Goal: Task Accomplishment & Management: Manage account settings

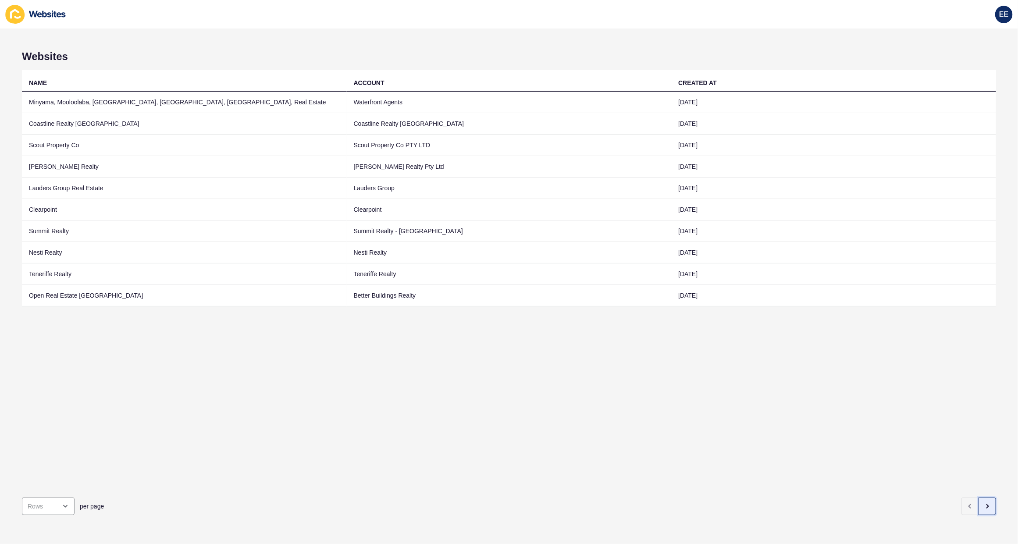
click at [979, 498] on button "button" at bounding box center [988, 507] width 18 height 18
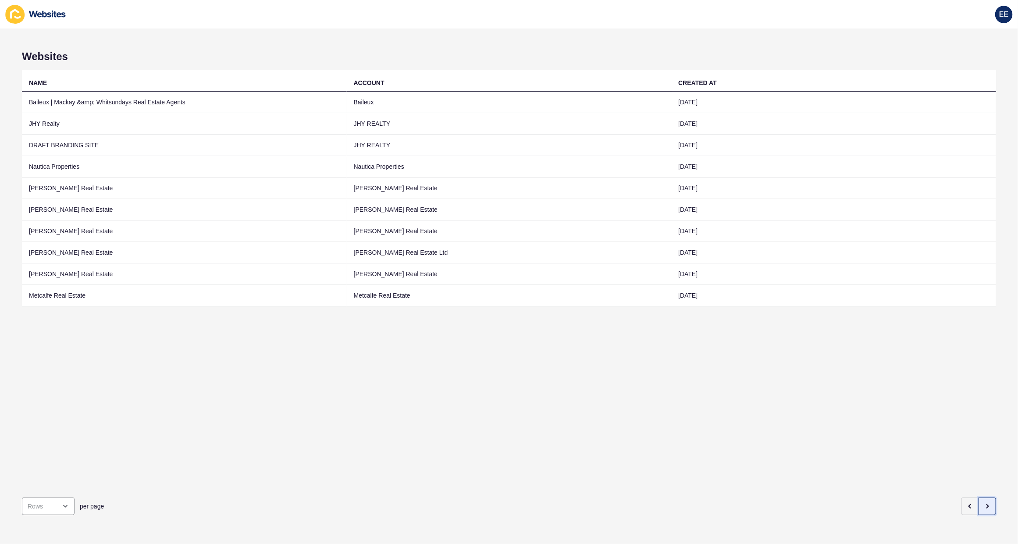
click at [984, 503] on icon "button" at bounding box center [987, 506] width 7 height 7
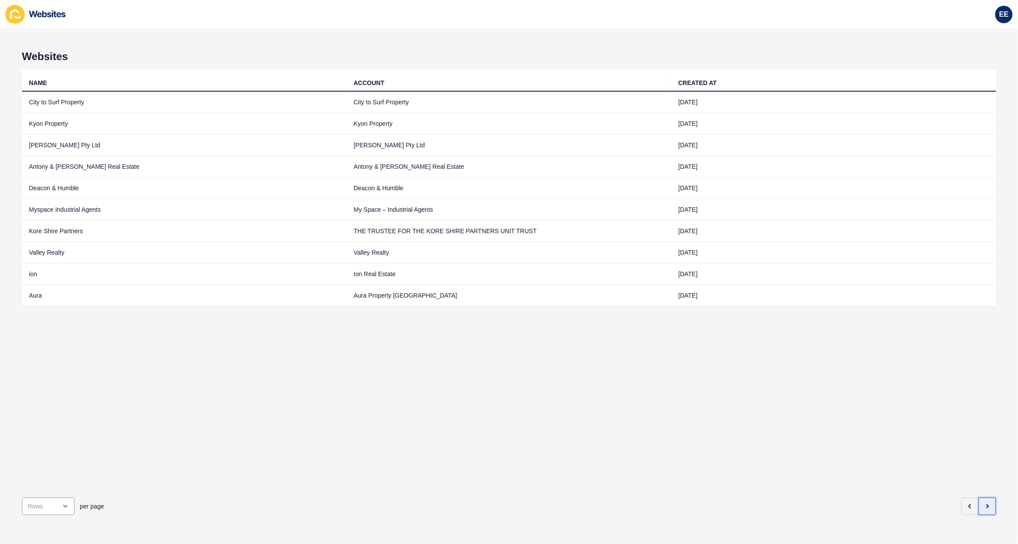
click at [979, 498] on button "button" at bounding box center [988, 507] width 18 height 18
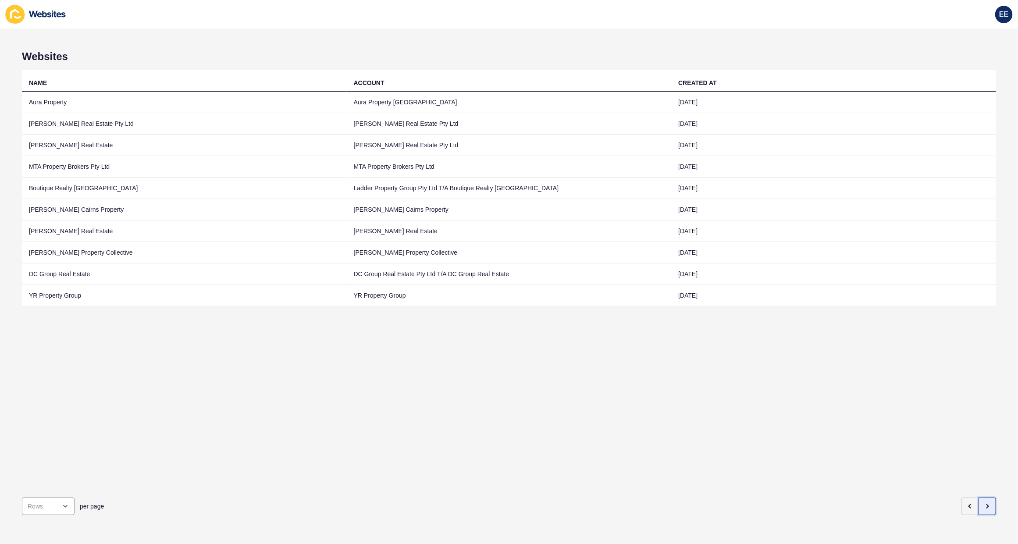
click at [979, 500] on button "button" at bounding box center [988, 507] width 18 height 18
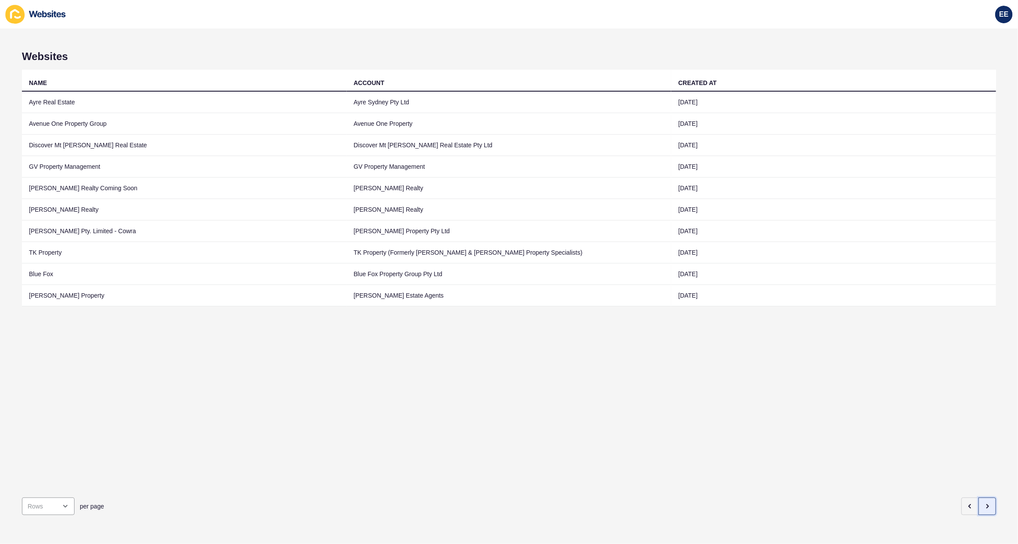
click at [979, 500] on button "button" at bounding box center [988, 507] width 18 height 18
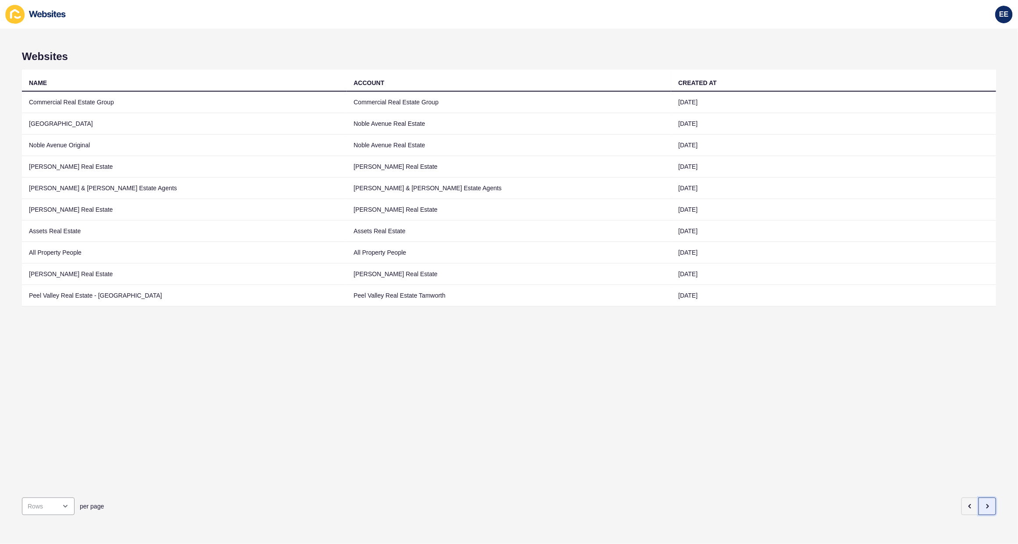
click at [979, 500] on button "button" at bounding box center [988, 507] width 18 height 18
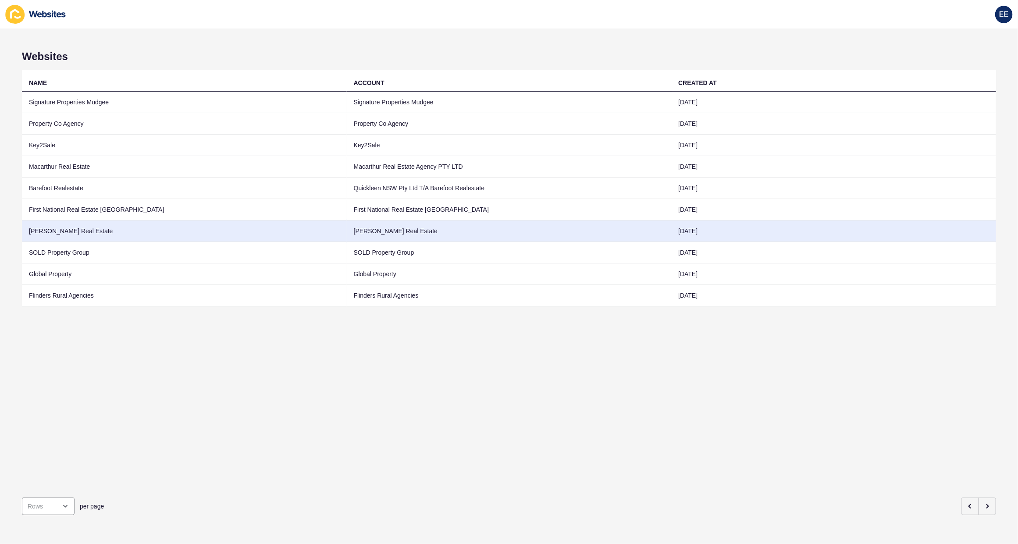
click at [46, 233] on td "[PERSON_NAME] Real Estate" at bounding box center [184, 231] width 325 height 21
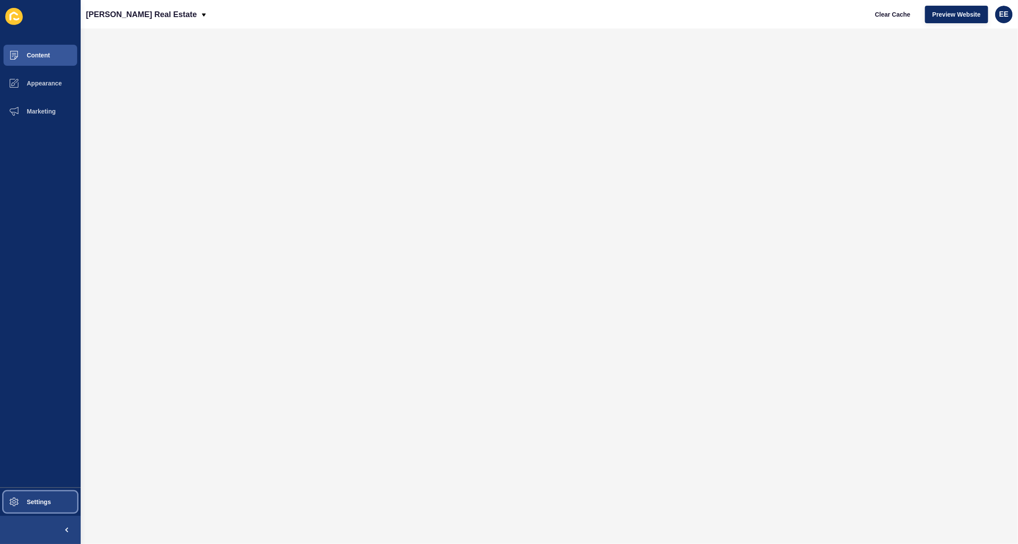
click at [39, 502] on span "Settings" at bounding box center [25, 501] width 52 height 7
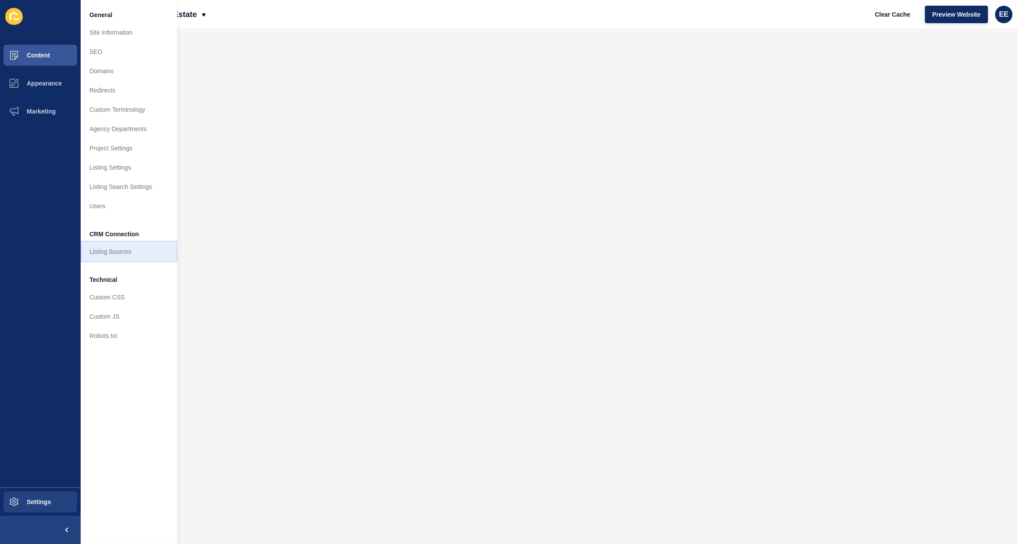
click at [89, 249] on link "Listing Sources" at bounding box center [129, 251] width 96 height 19
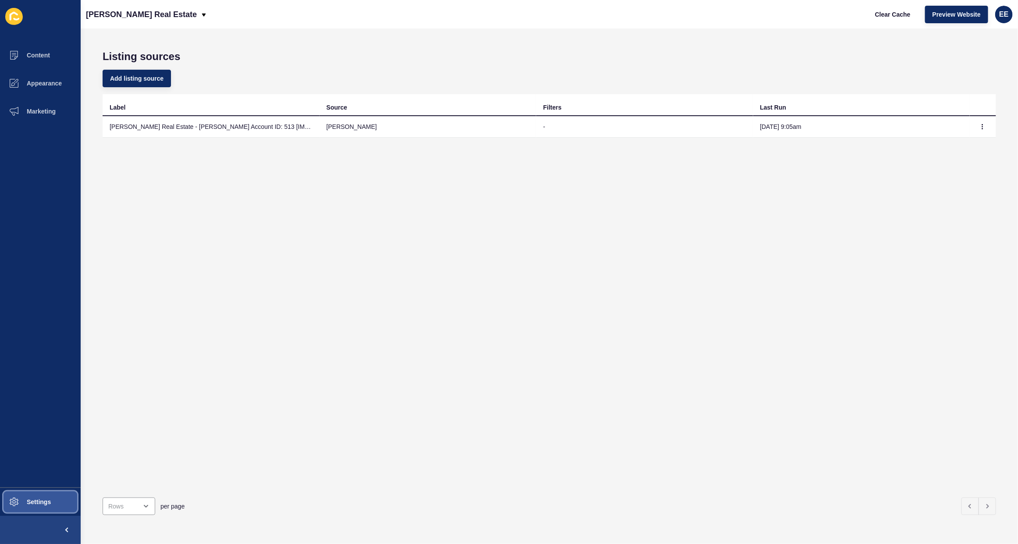
click at [44, 507] on button "Settings" at bounding box center [40, 502] width 81 height 28
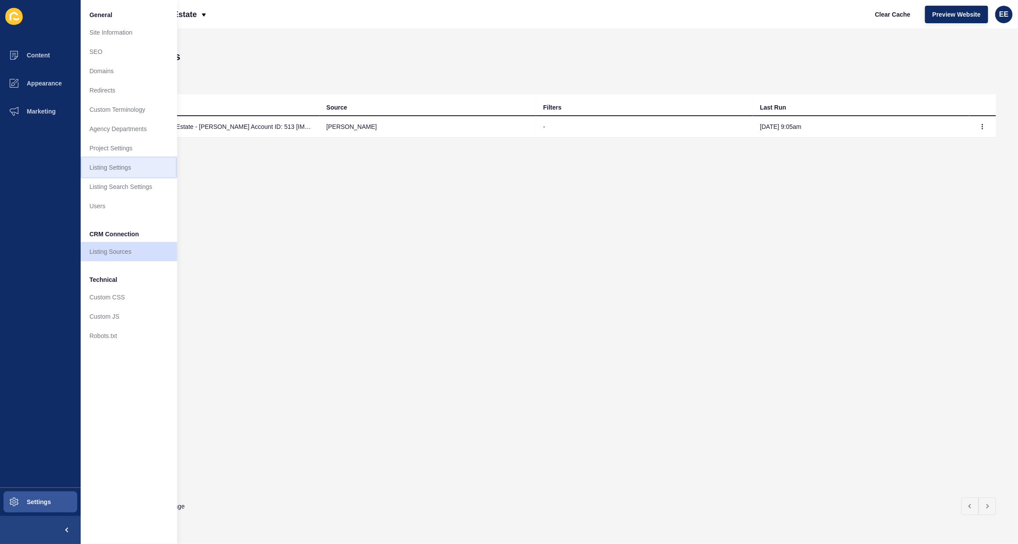
click at [127, 172] on link "Listing Settings" at bounding box center [129, 167] width 96 height 19
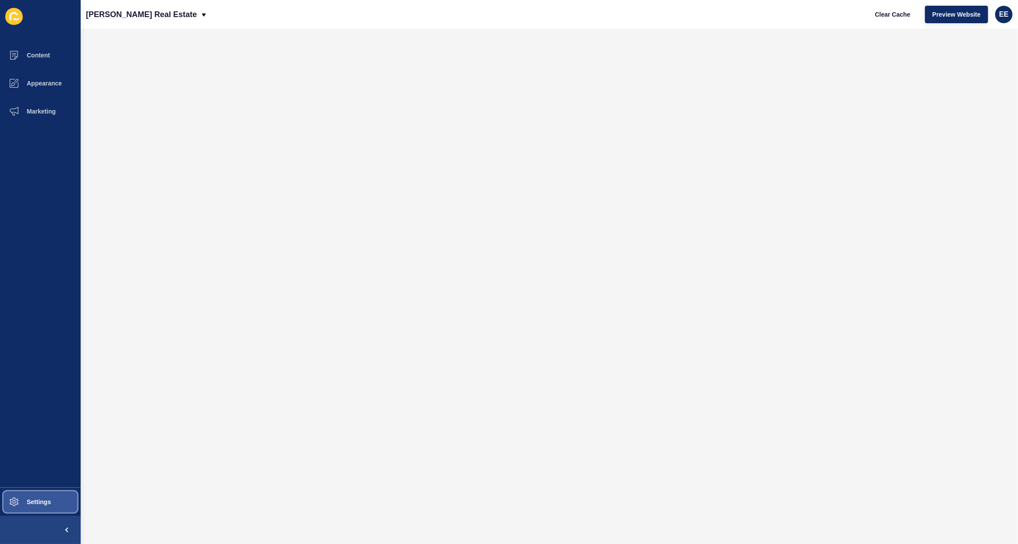
click at [40, 509] on button "Settings" at bounding box center [40, 502] width 81 height 28
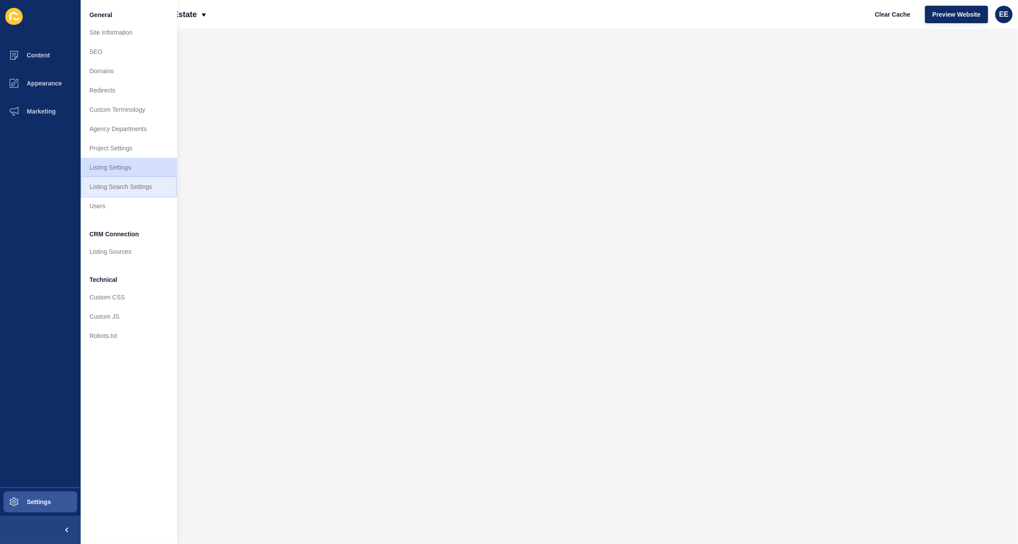
click at [119, 192] on link "Listing Search Settings" at bounding box center [129, 186] width 96 height 19
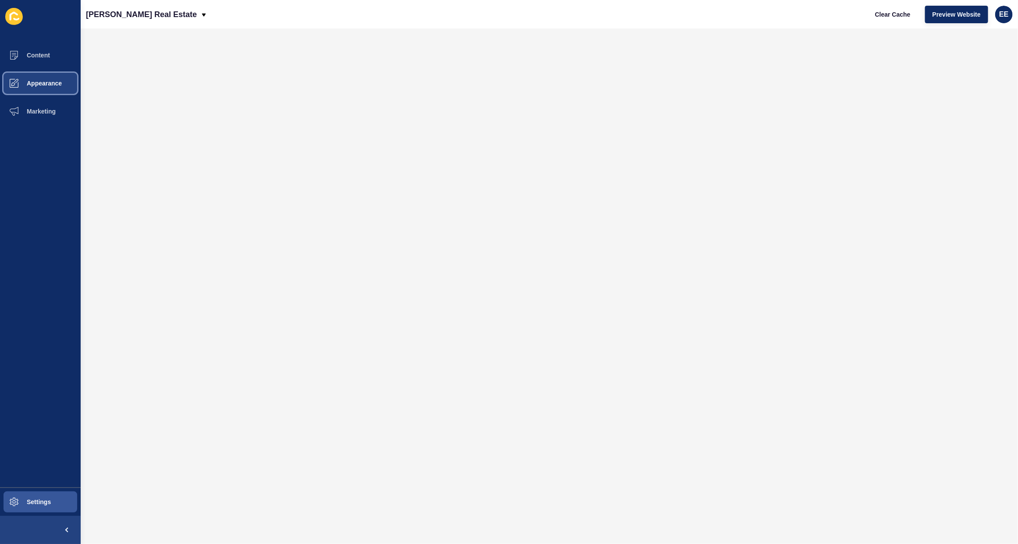
click at [28, 75] on button "Appearance" at bounding box center [40, 83] width 81 height 28
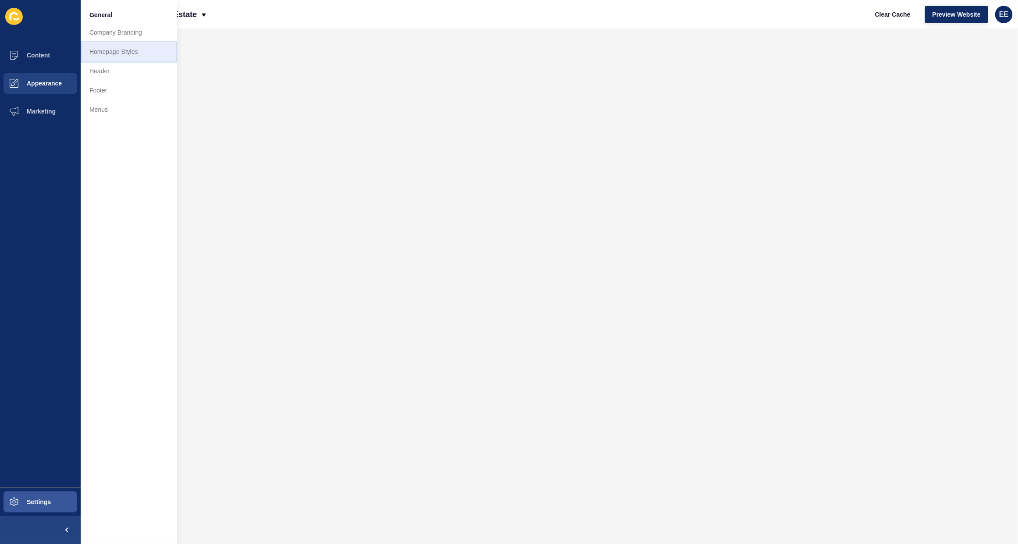
click at [97, 50] on link "Homepage Styles" at bounding box center [129, 51] width 96 height 19
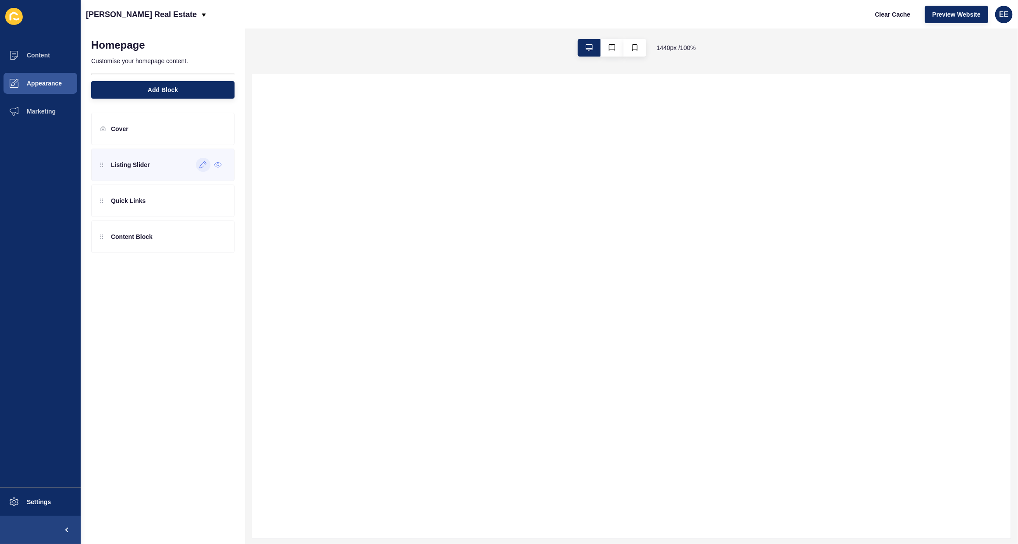
click at [200, 170] on div at bounding box center [203, 165] width 14 height 14
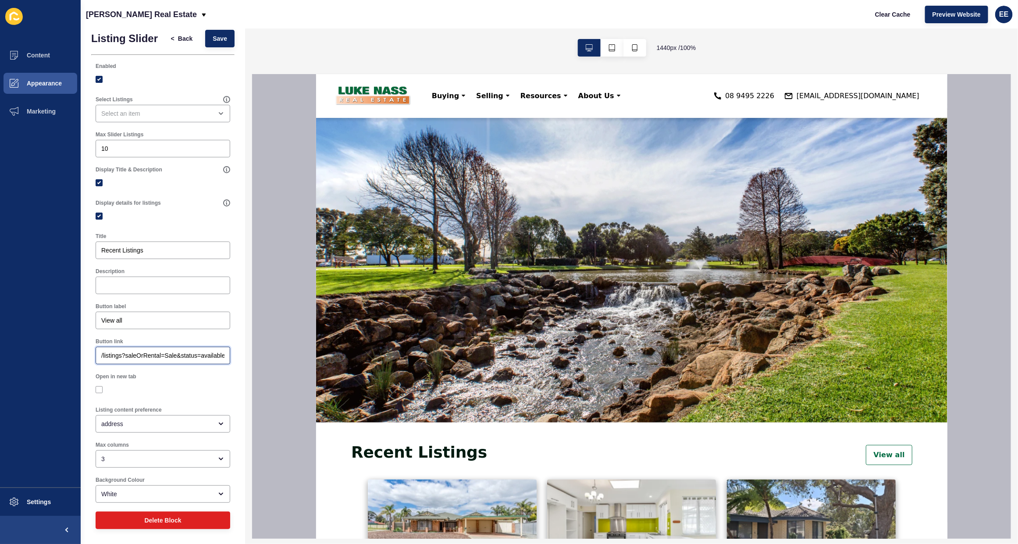
scroll to position [0, 141]
drag, startPoint x: 125, startPoint y: 358, endPoint x: 221, endPoint y: 378, distance: 97.3
click at [246, 358] on div "Listing Slider < Back Save Enabled Select Listings Max Slider Listings 10 Displ…" at bounding box center [549, 286] width 937 height 516
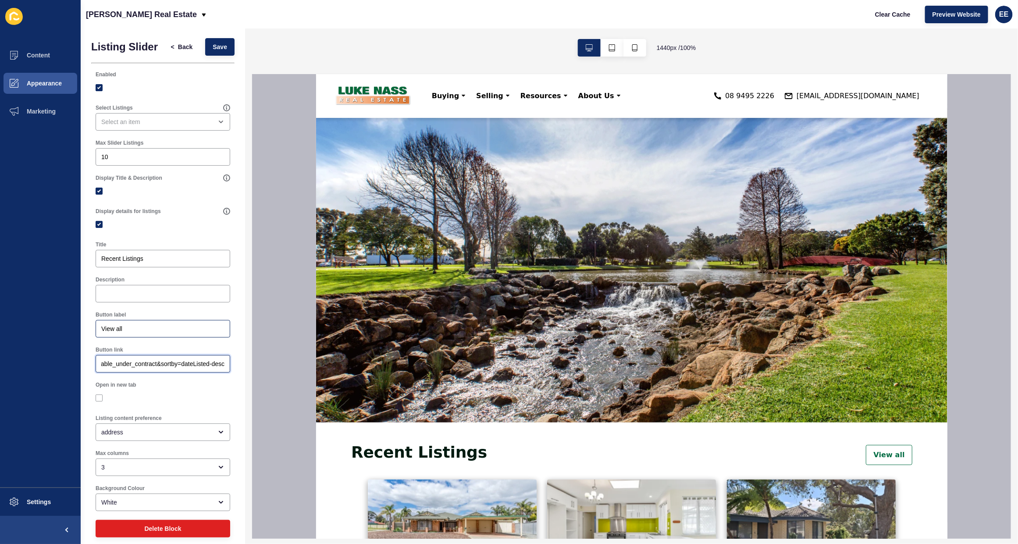
scroll to position [0, 0]
click at [161, 127] on div "open menu" at bounding box center [156, 122] width 111 height 9
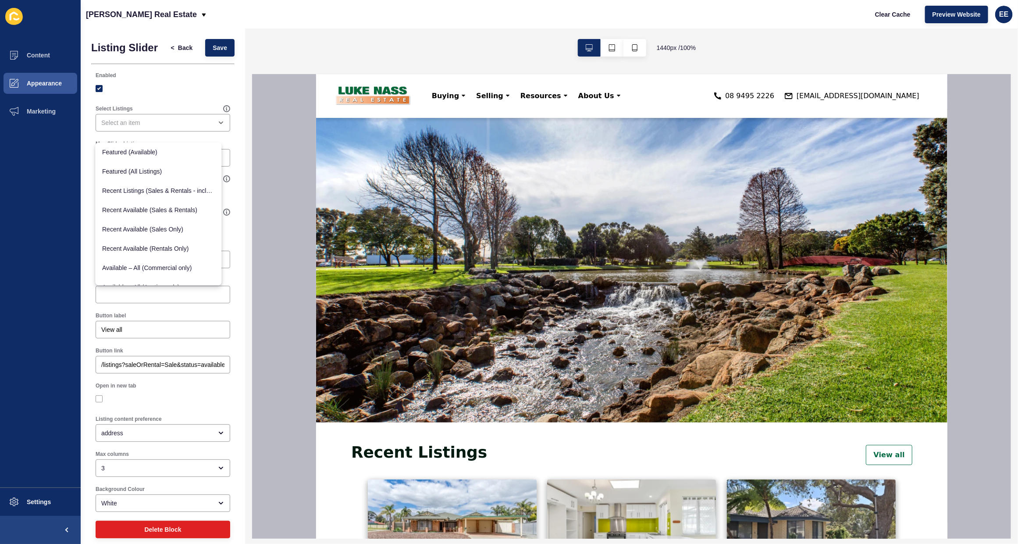
click at [179, 96] on div at bounding box center [163, 89] width 135 height 16
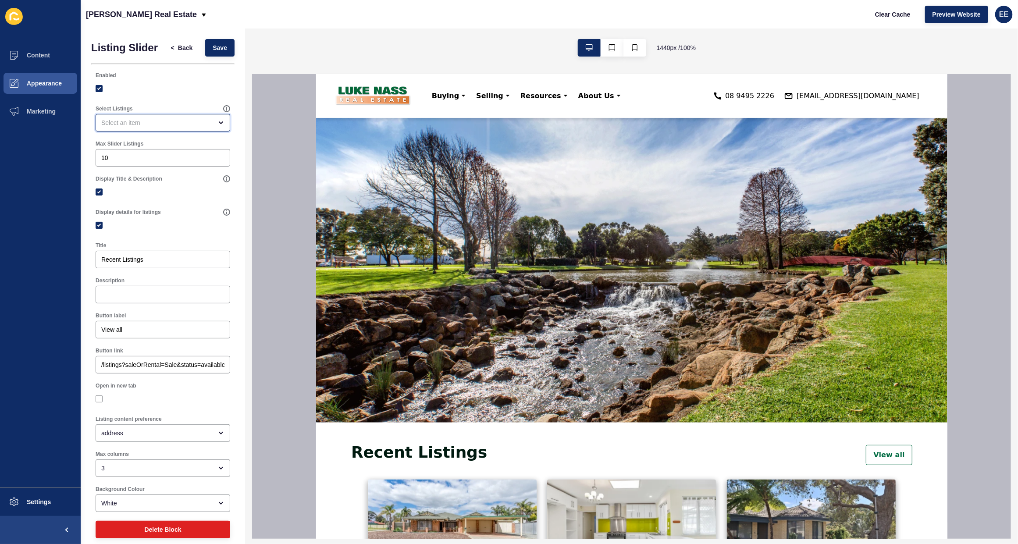
click at [165, 127] on div "open menu" at bounding box center [156, 122] width 111 height 9
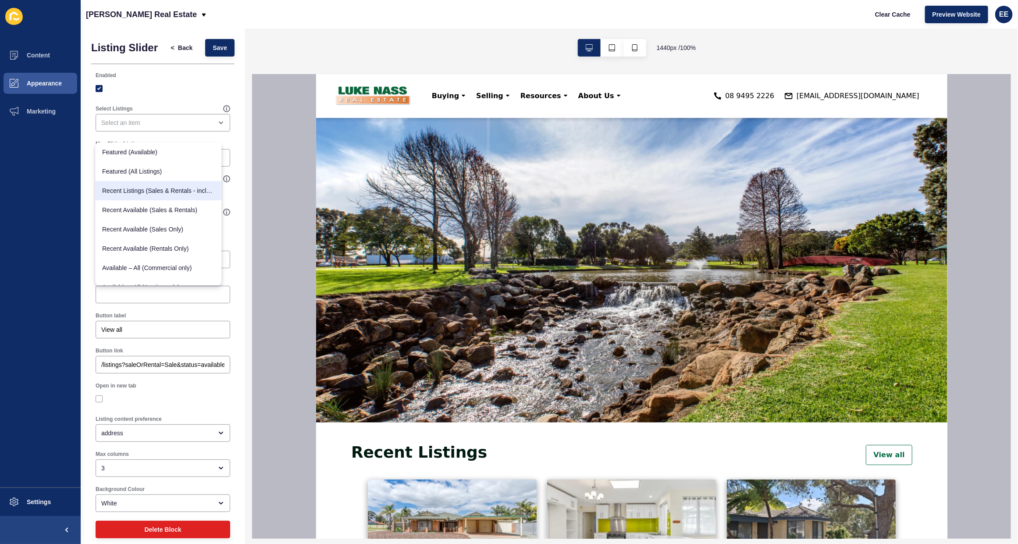
click at [187, 93] on div at bounding box center [163, 89] width 135 height 8
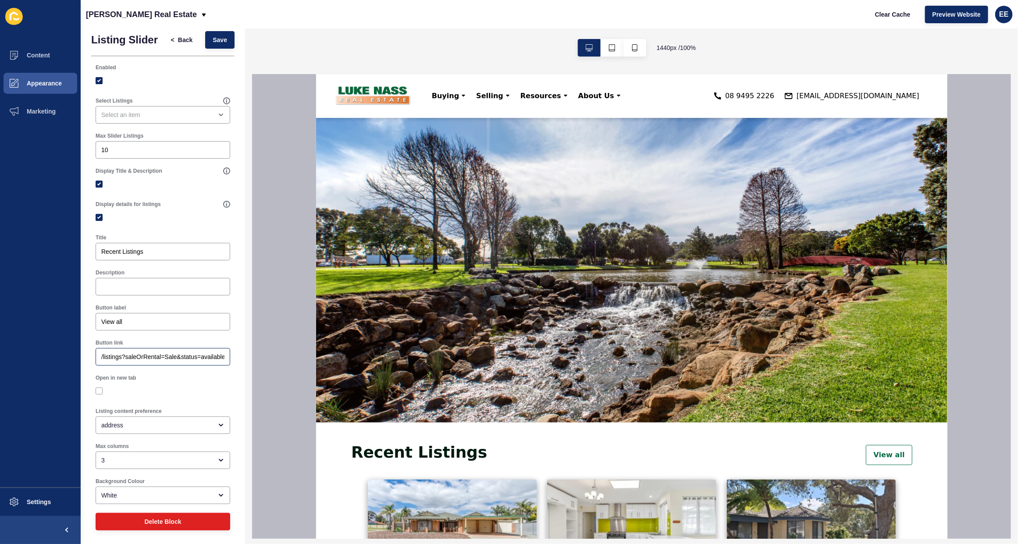
scroll to position [16, 0]
drag, startPoint x: 37, startPoint y: 500, endPoint x: 71, endPoint y: 479, distance: 39.8
click at [34, 500] on span "Settings" at bounding box center [25, 501] width 52 height 7
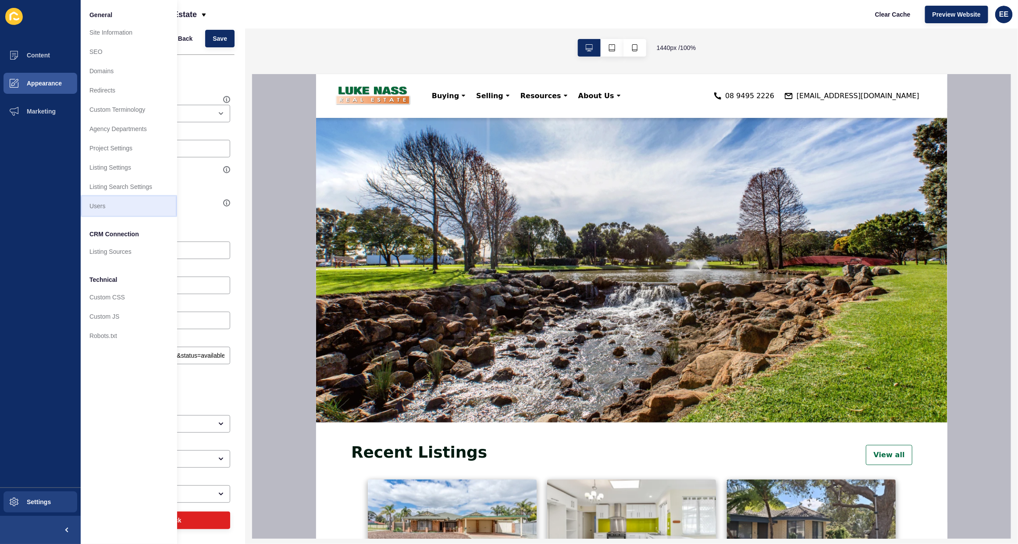
click at [113, 202] on link "Users" at bounding box center [129, 205] width 96 height 19
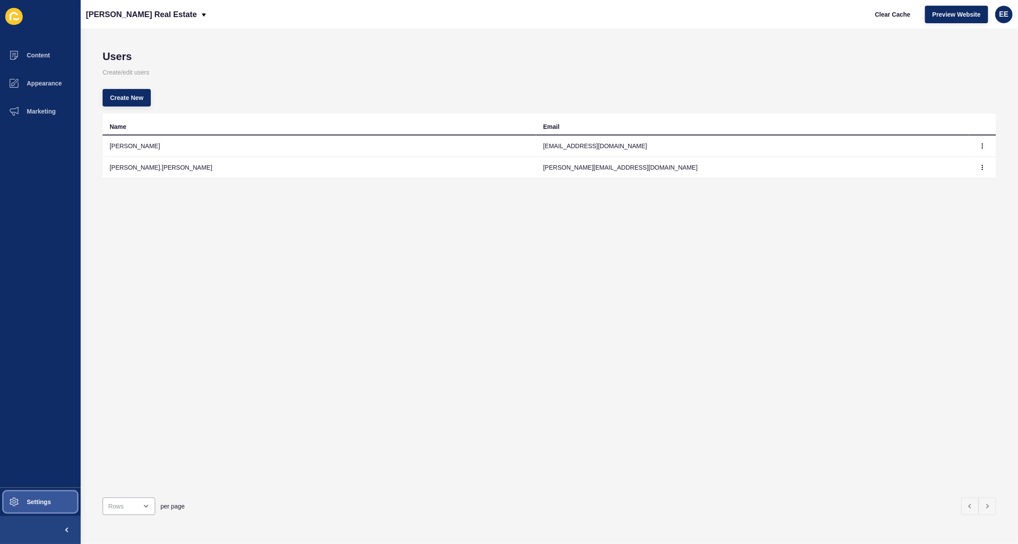
click at [35, 503] on span "Settings" at bounding box center [25, 501] width 52 height 7
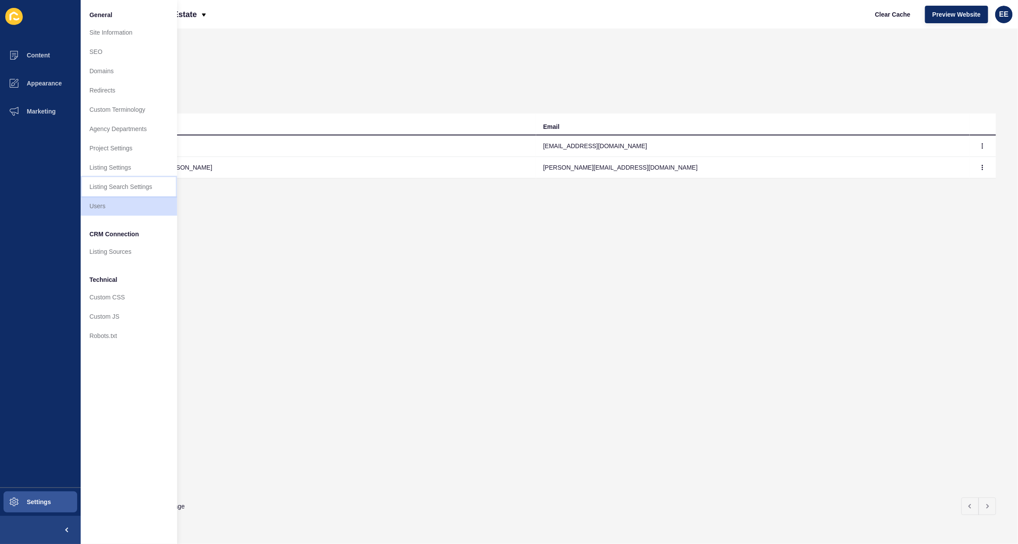
drag, startPoint x: 132, startPoint y: 180, endPoint x: 162, endPoint y: 188, distance: 31.3
click at [133, 179] on link "Listing Search Settings" at bounding box center [129, 186] width 96 height 19
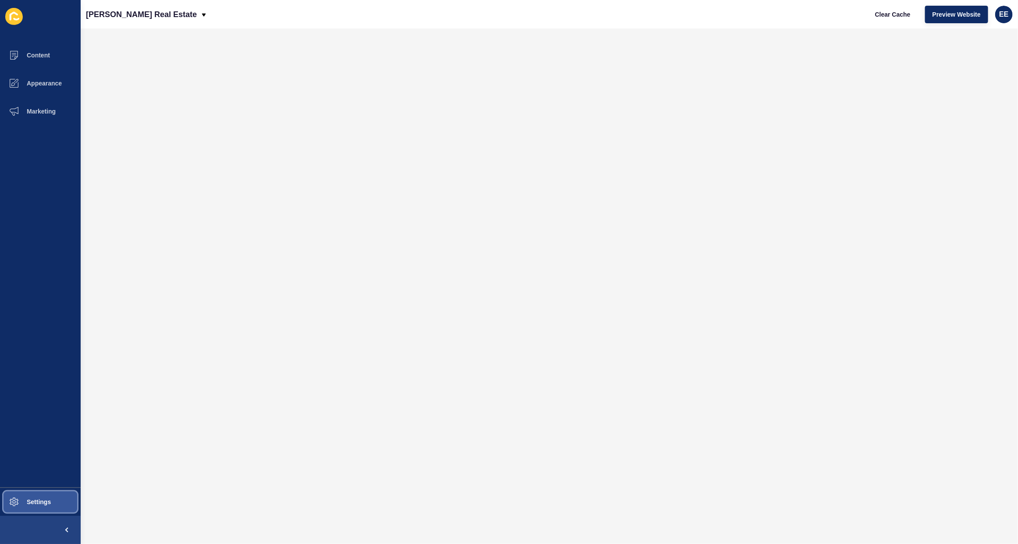
drag, startPoint x: 21, startPoint y: 497, endPoint x: 42, endPoint y: 487, distance: 23.3
click at [21, 498] on span at bounding box center [14, 502] width 28 height 28
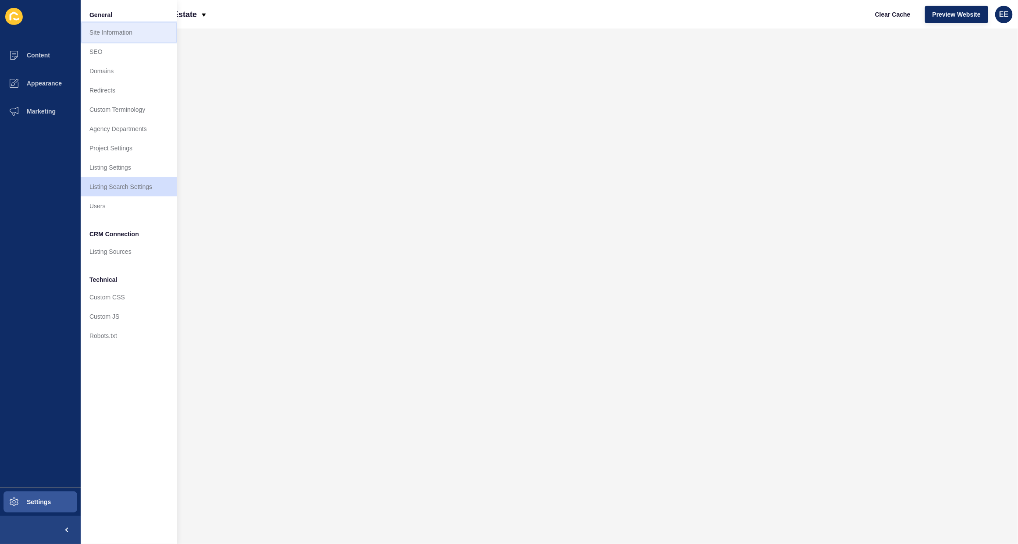
click at [120, 36] on link "Site Information" at bounding box center [129, 32] width 96 height 19
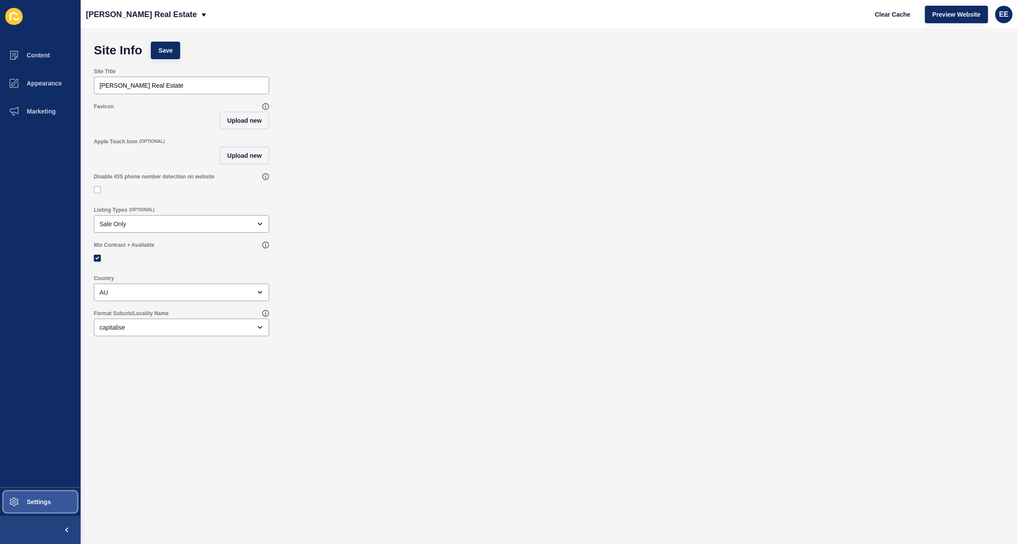
click at [57, 501] on button "Settings" at bounding box center [40, 502] width 81 height 28
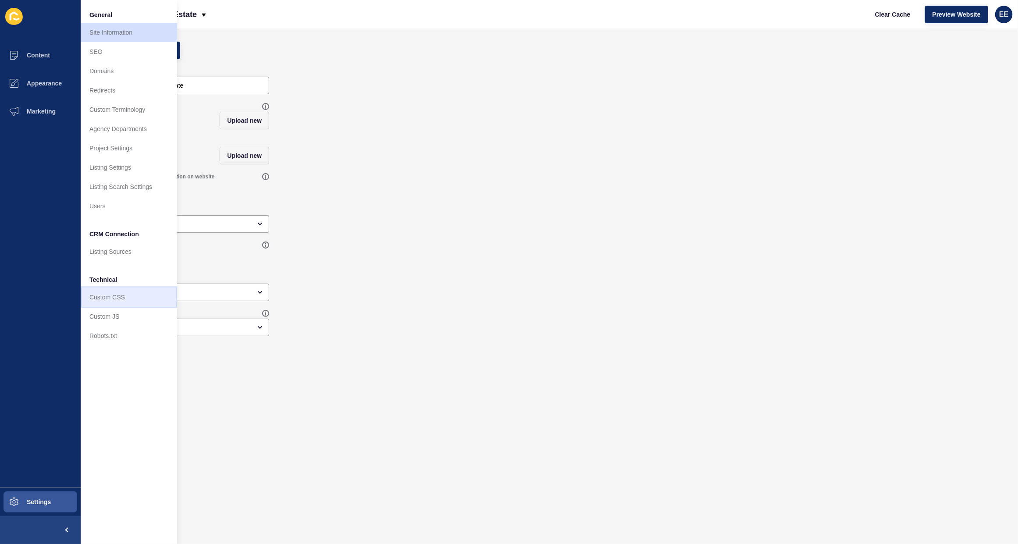
click at [121, 297] on link "Custom CSS" at bounding box center [129, 297] width 96 height 19
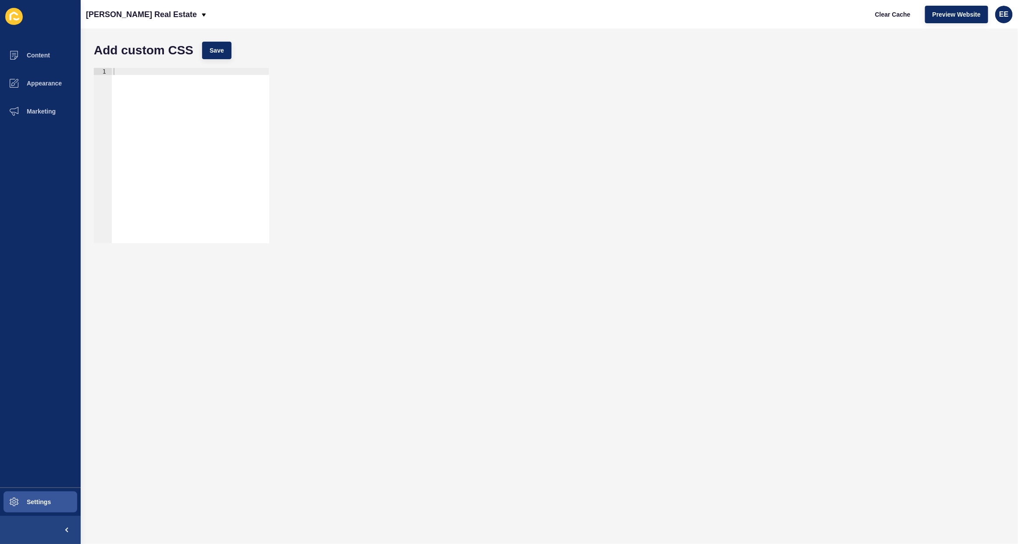
click at [256, 367] on form "Add custom CSS Save 1 ההההההההההההההההההההההההההההההההההההההההההההההההההההההההה…" at bounding box center [549, 286] width 920 height 498
click at [46, 498] on button "Settings" at bounding box center [40, 502] width 81 height 28
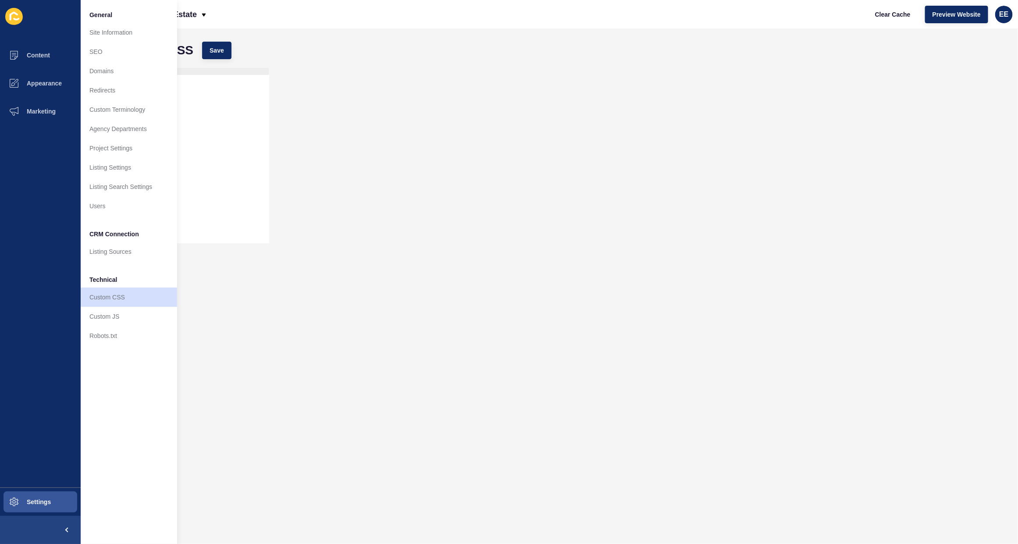
click at [552, 153] on div "1 ההההההההההההההההההההההההההההההההההההההההההההההההההההההההההההההההההההההההההההה…" at bounding box center [549, 156] width 920 height 184
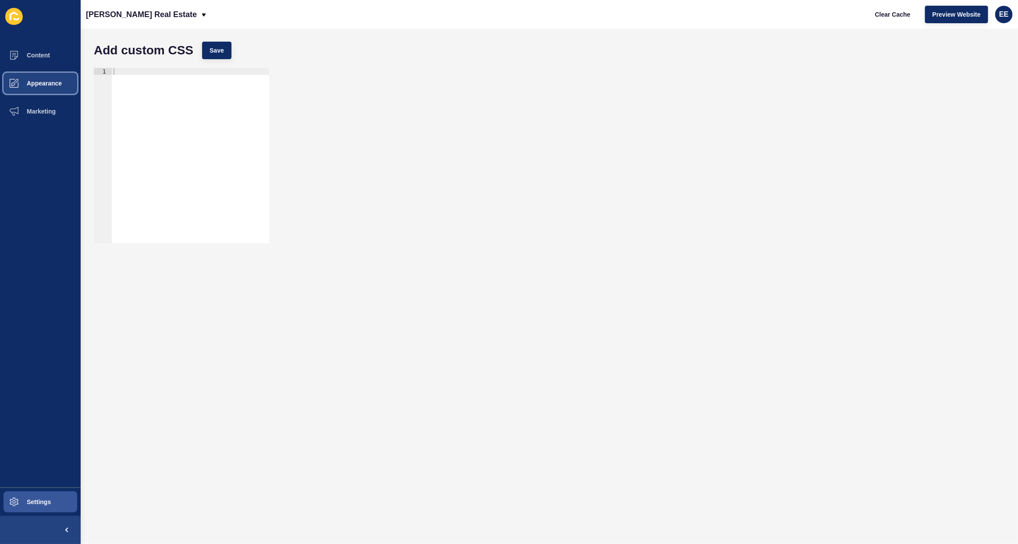
click at [31, 82] on span "Appearance" at bounding box center [30, 83] width 63 height 7
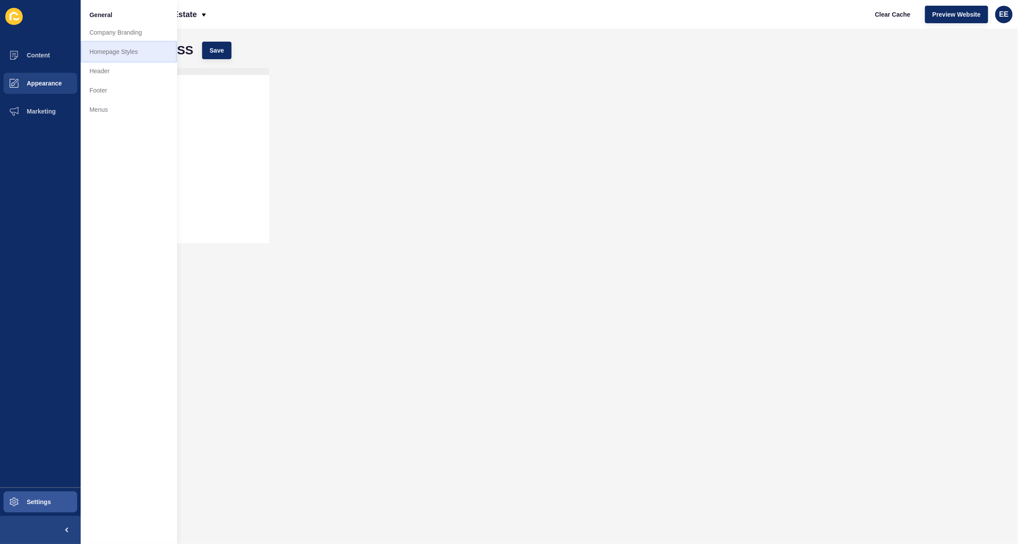
click at [97, 49] on link "Homepage Styles" at bounding box center [129, 51] width 96 height 19
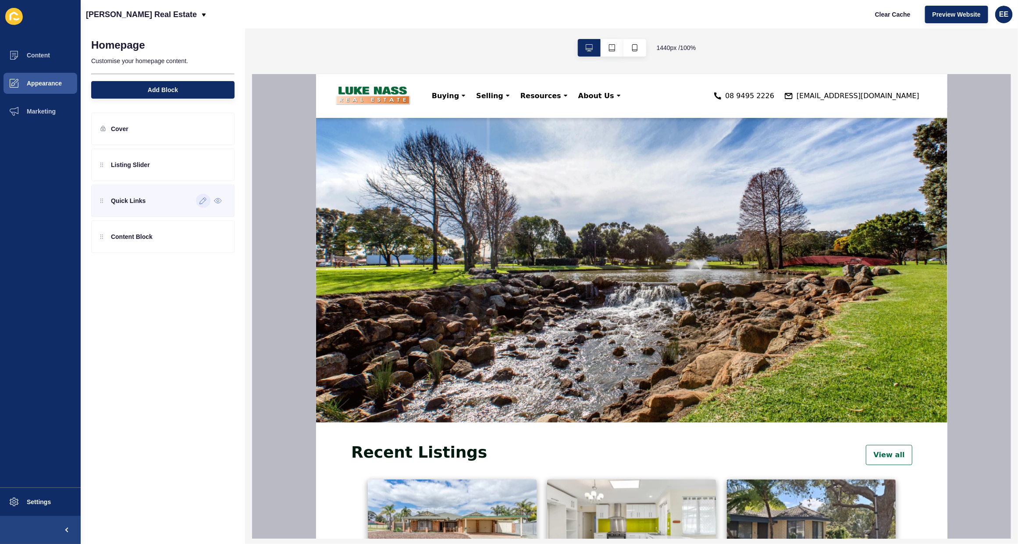
click at [199, 200] on icon at bounding box center [202, 200] width 7 height 7
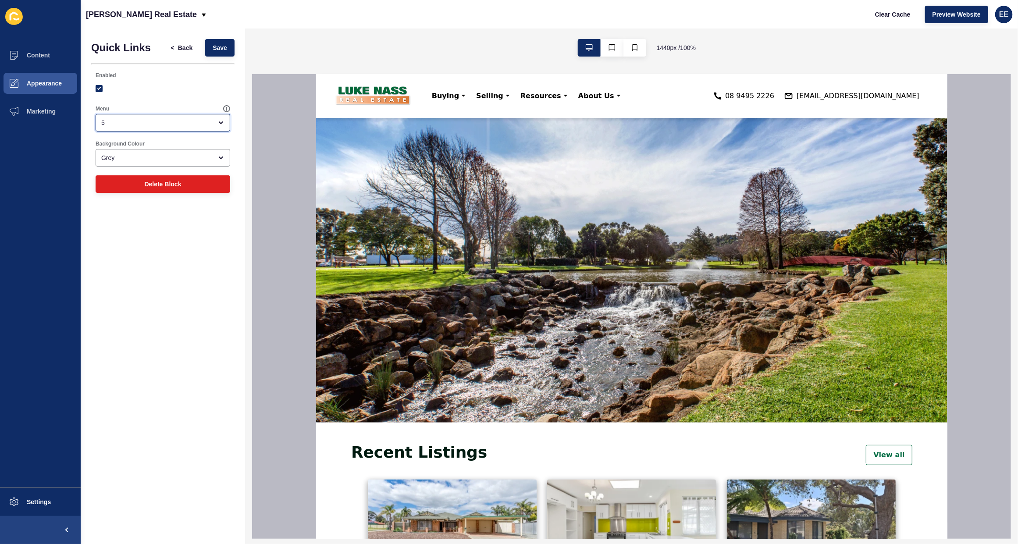
click at [195, 114] on div "5" at bounding box center [163, 123] width 135 height 18
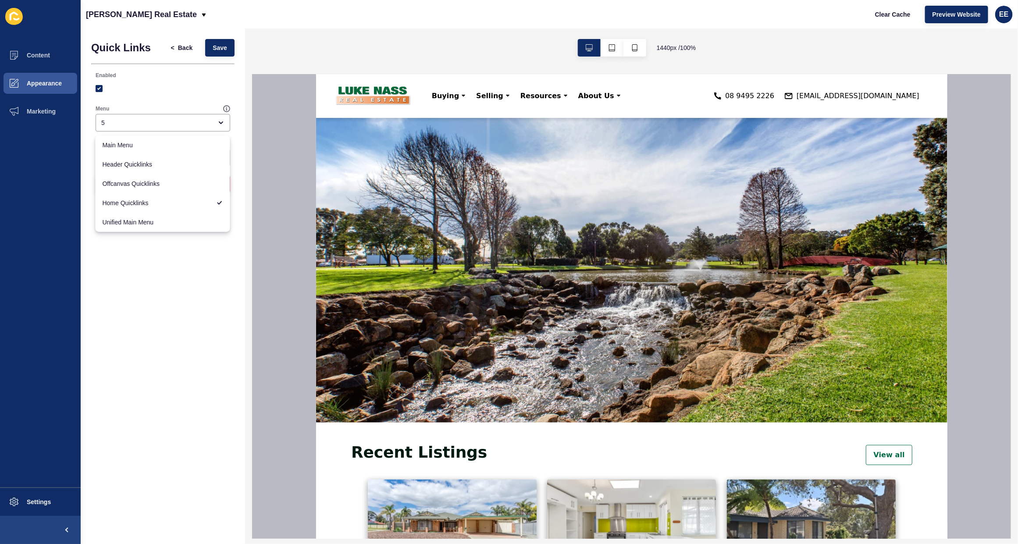
click at [197, 93] on div at bounding box center [163, 89] width 135 height 8
click at [174, 47] on span "<" at bounding box center [174, 47] width 7 height 9
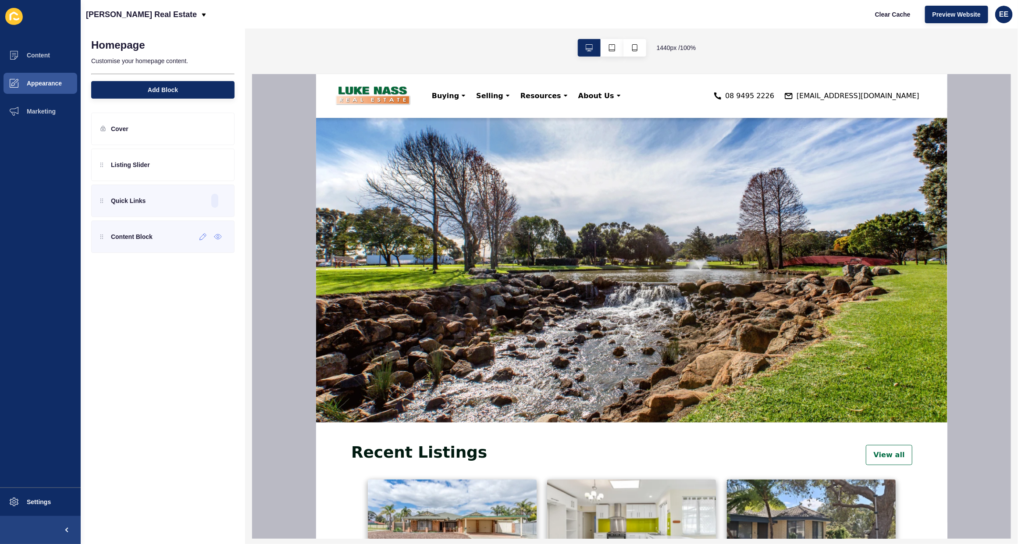
click at [201, 246] on div "Content Block" at bounding box center [162, 237] width 143 height 32
click at [199, 237] on icon at bounding box center [202, 236] width 7 height 7
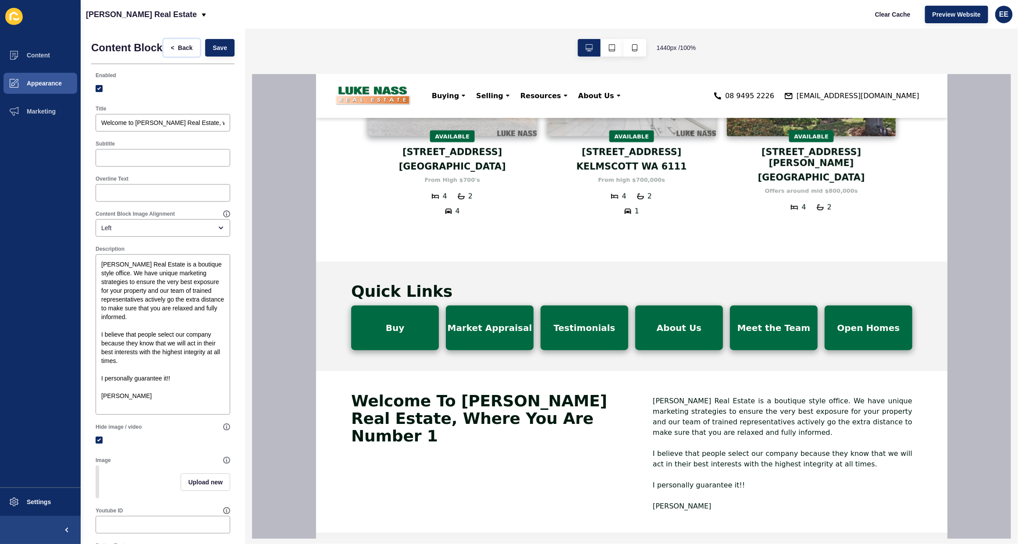
click at [178, 51] on span "Back" at bounding box center [185, 47] width 14 height 9
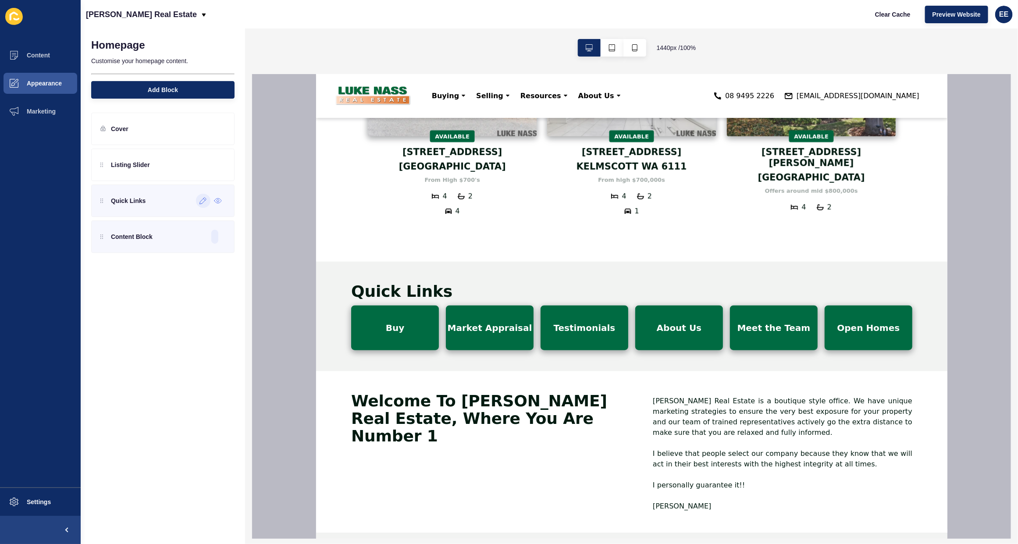
click at [202, 201] on icon at bounding box center [203, 201] width 7 height 7
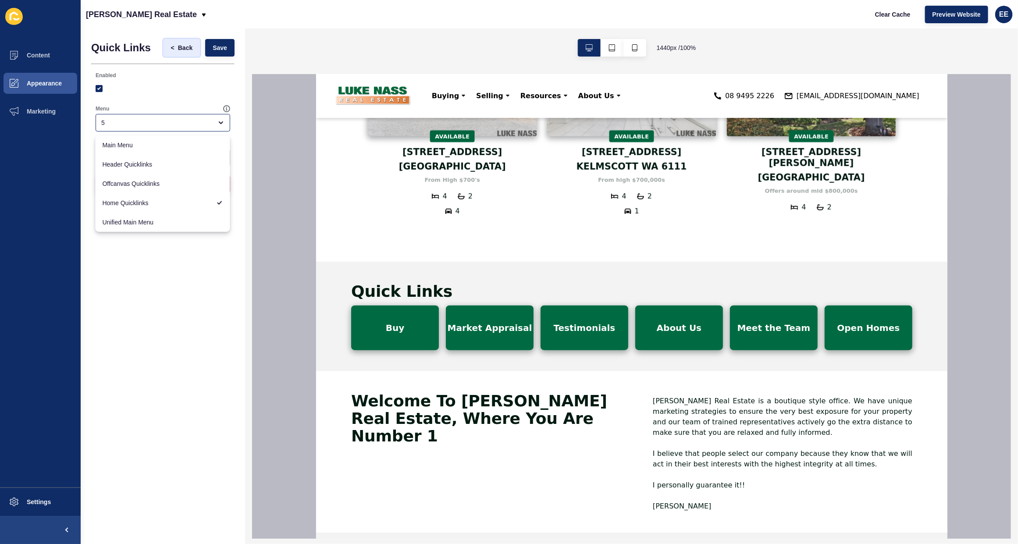
click at [174, 44] on span "<" at bounding box center [173, 47] width 4 height 9
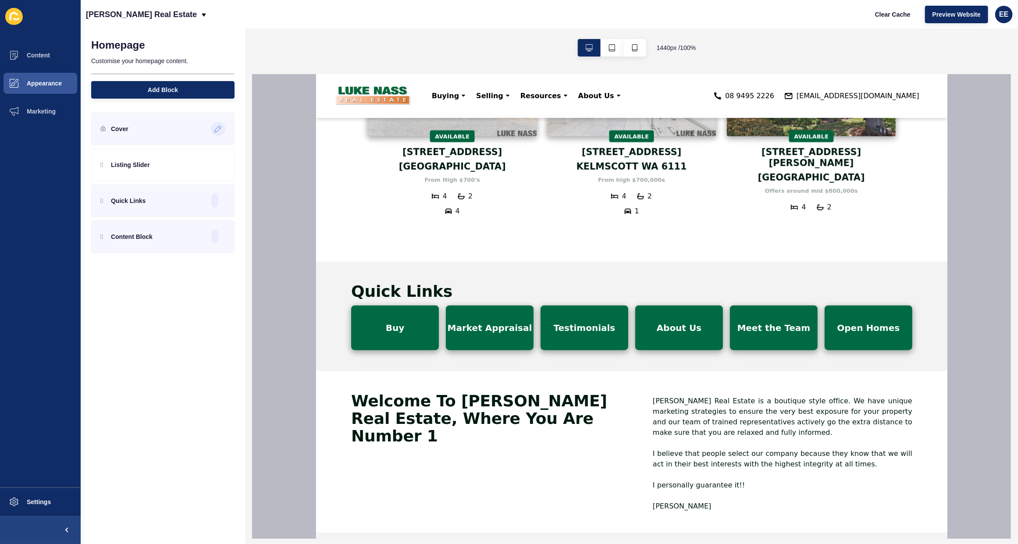
click at [215, 130] on icon at bounding box center [217, 128] width 7 height 7
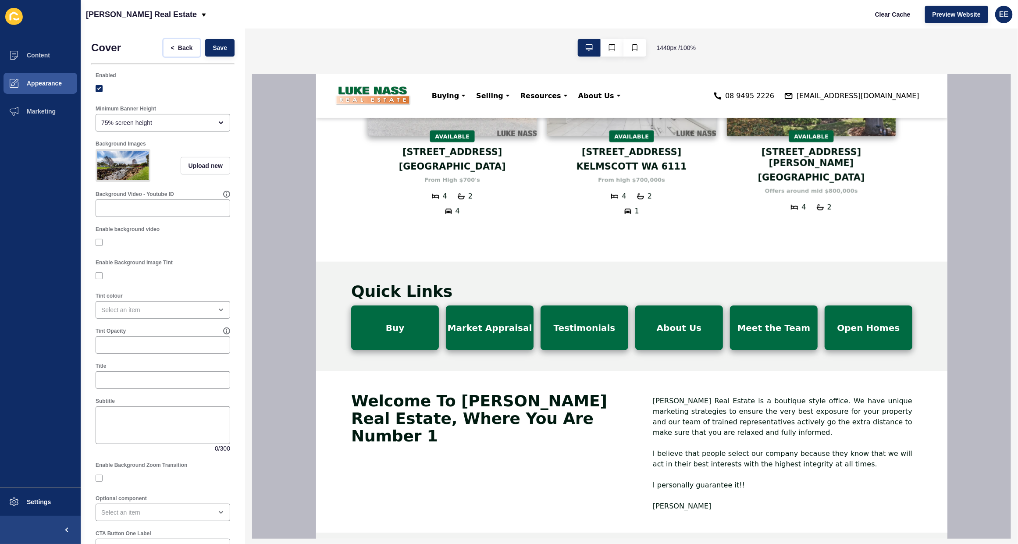
click at [165, 42] on button "< Back" at bounding box center [182, 48] width 37 height 18
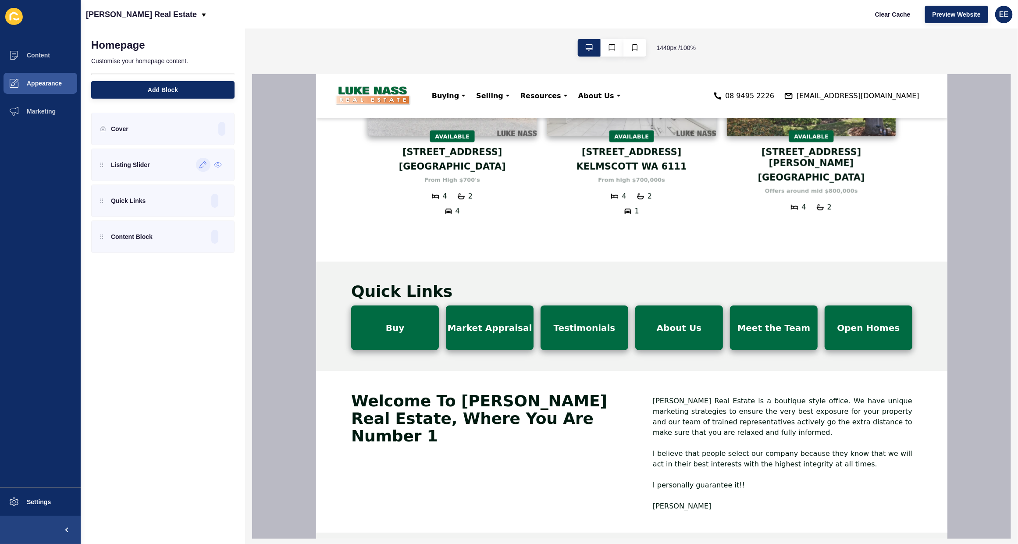
click at [203, 162] on icon at bounding box center [202, 164] width 7 height 7
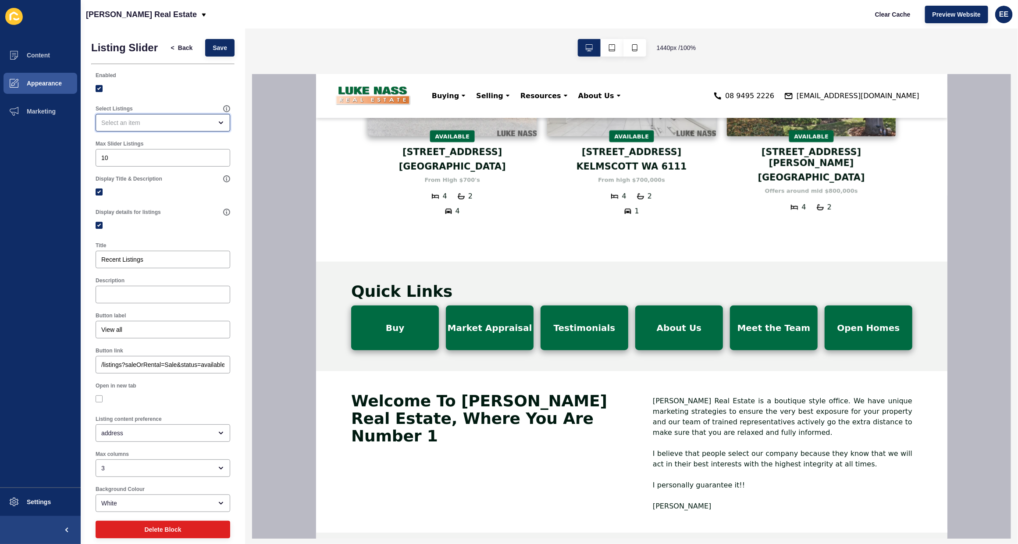
click at [167, 126] on div "open menu" at bounding box center [156, 122] width 111 height 9
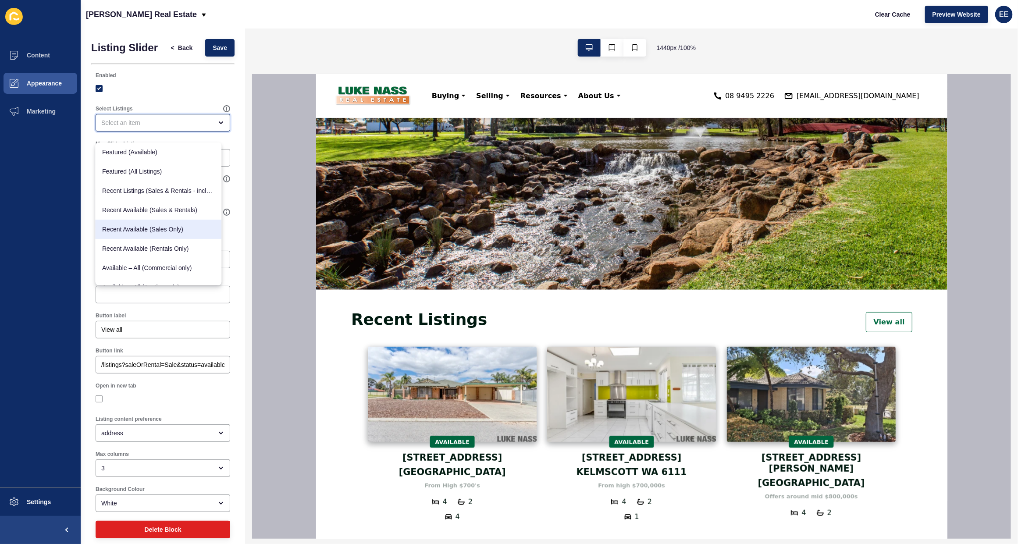
scroll to position [110, 0]
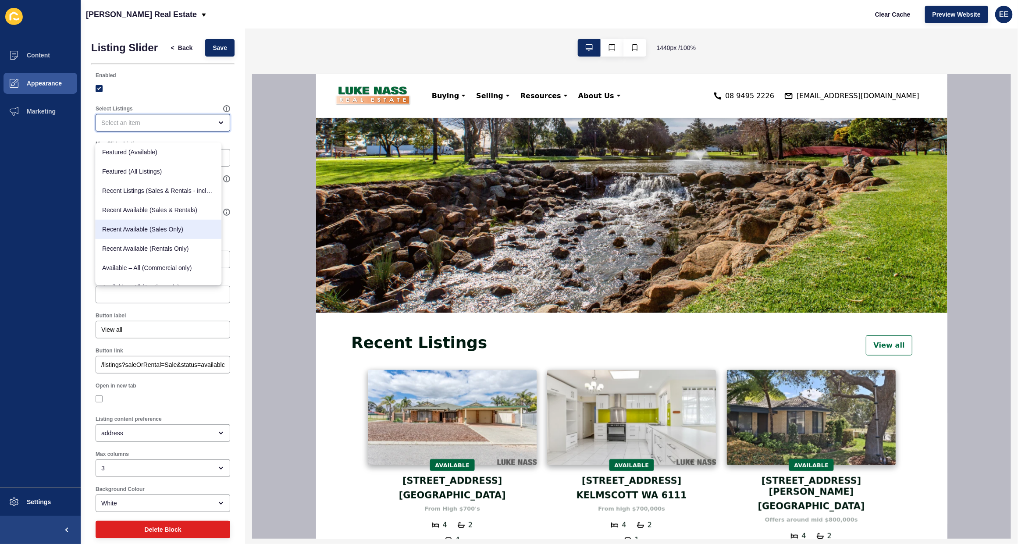
click at [148, 226] on span "Recent Available (Sales Only)" at bounding box center [159, 229] width 112 height 9
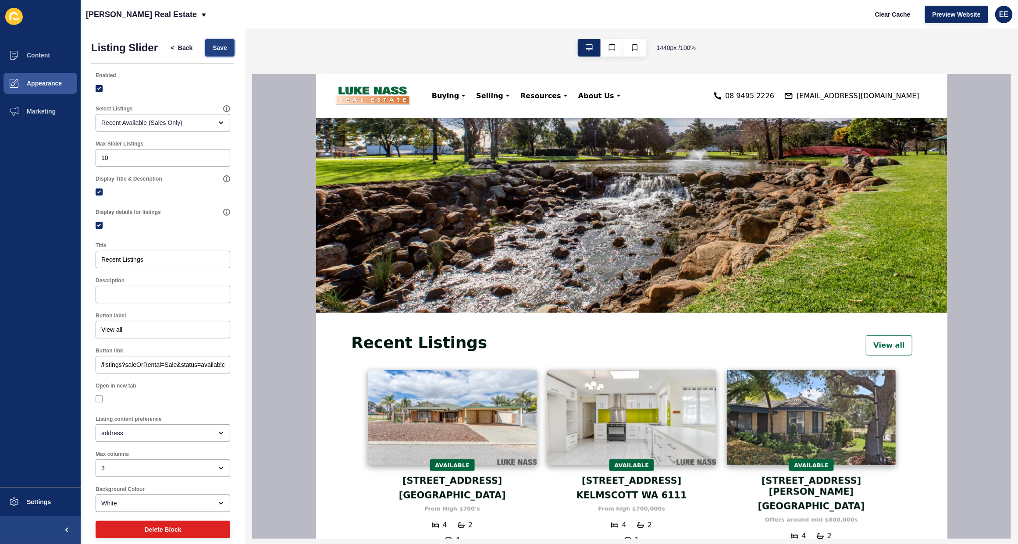
click at [213, 50] on span "Save" at bounding box center [220, 47] width 14 height 9
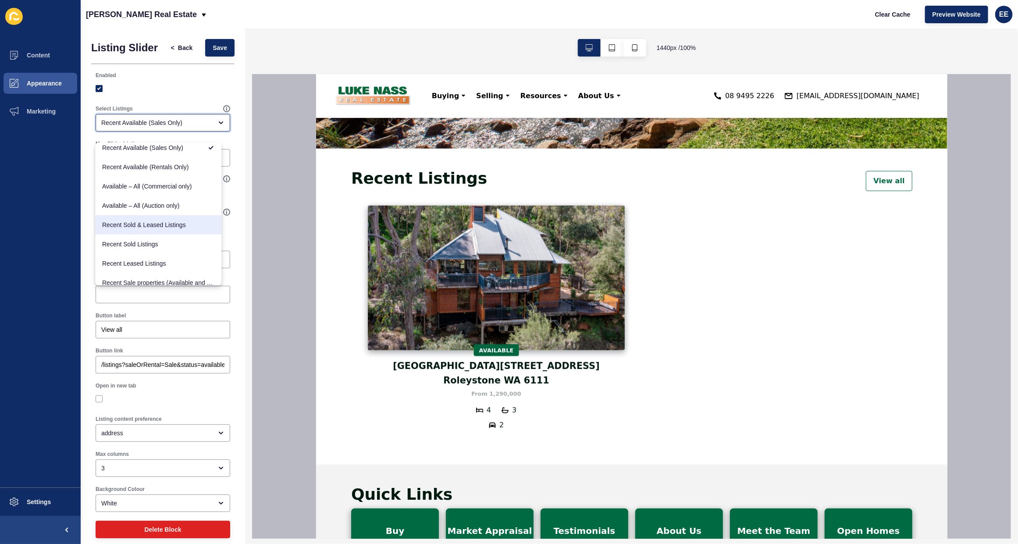
scroll to position [107, 0]
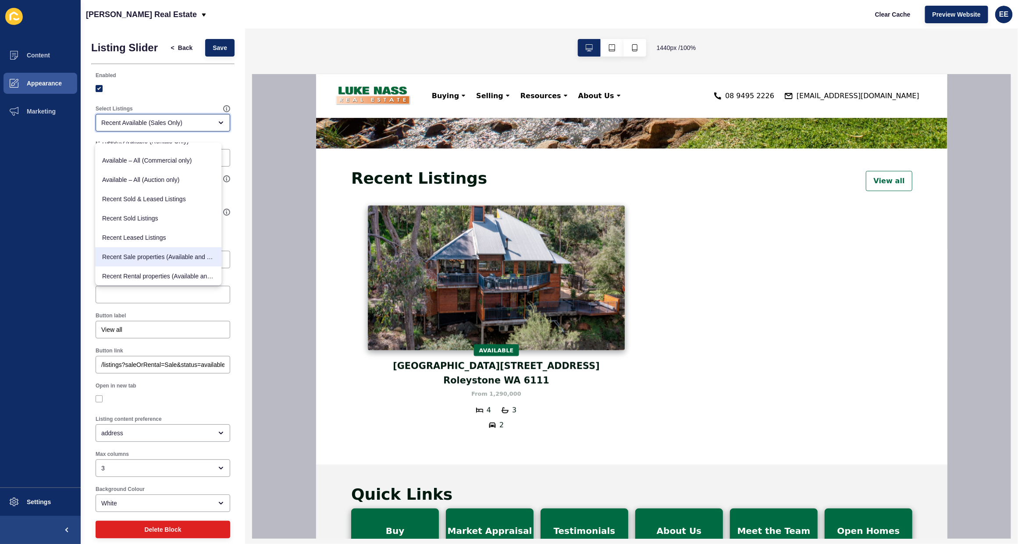
click at [171, 257] on span "Recent Sale properties (Available and Sold)" at bounding box center [159, 257] width 112 height 9
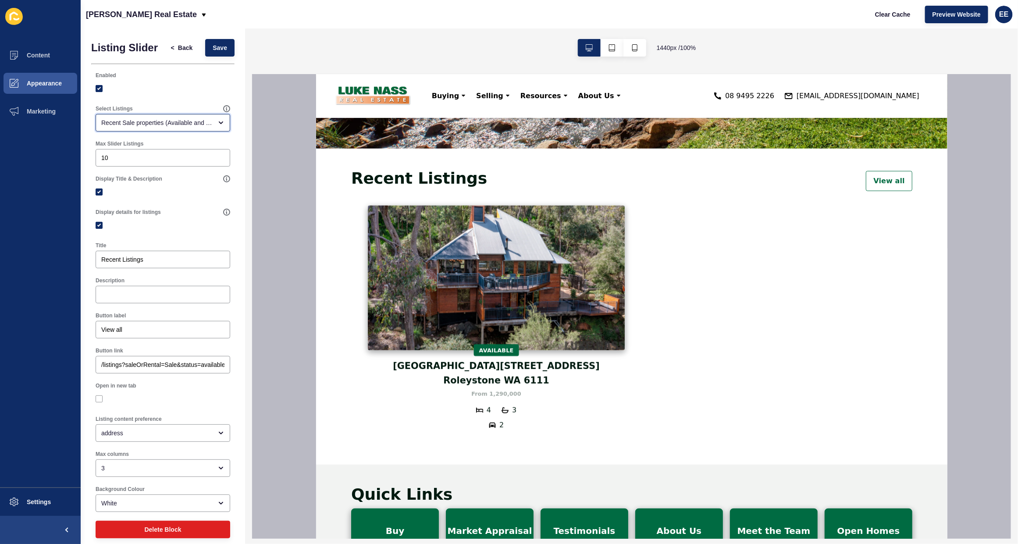
click at [212, 126] on div "open menu" at bounding box center [218, 122] width 12 height 7
click at [217, 126] on icon "open menu" at bounding box center [220, 122] width 7 height 7
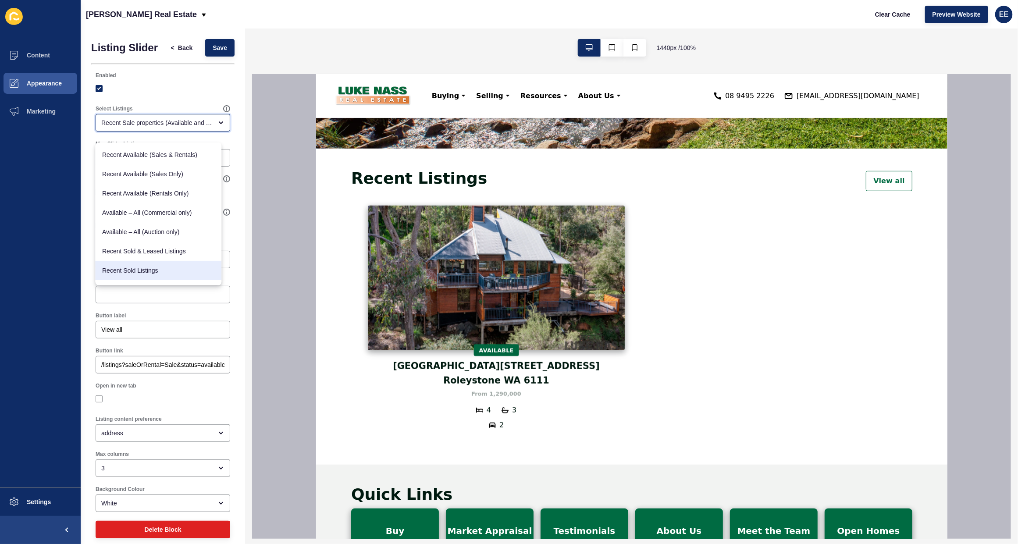
scroll to position [53, 0]
click at [172, 217] on span "Available – All (Commercial only)" at bounding box center [159, 215] width 112 height 9
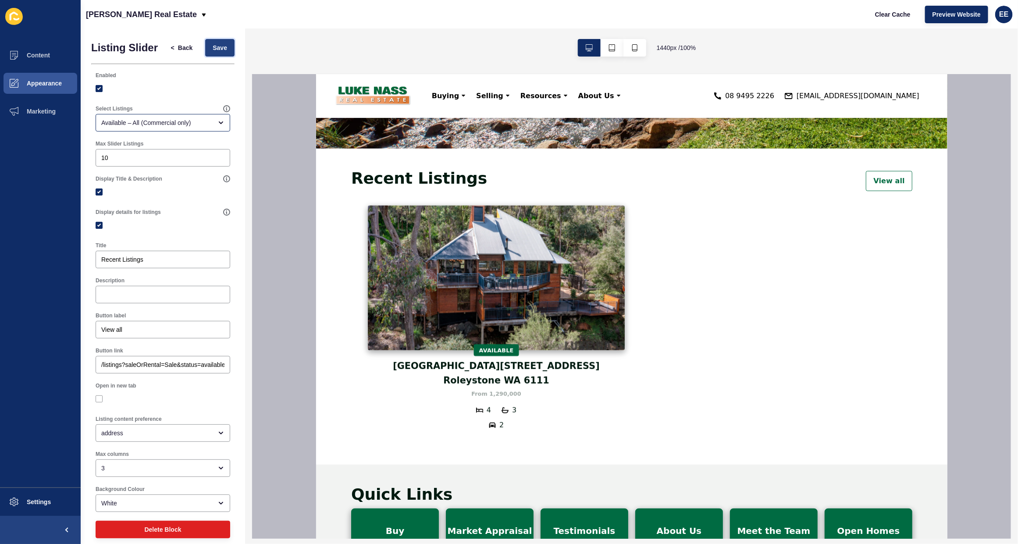
click at [224, 53] on button "Save" at bounding box center [219, 48] width 29 height 18
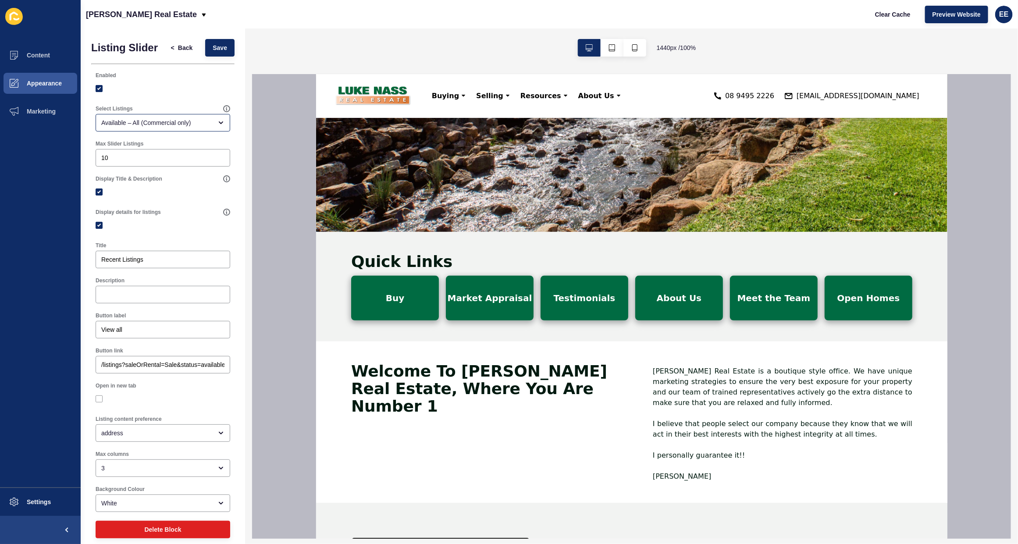
scroll to position [55, 0]
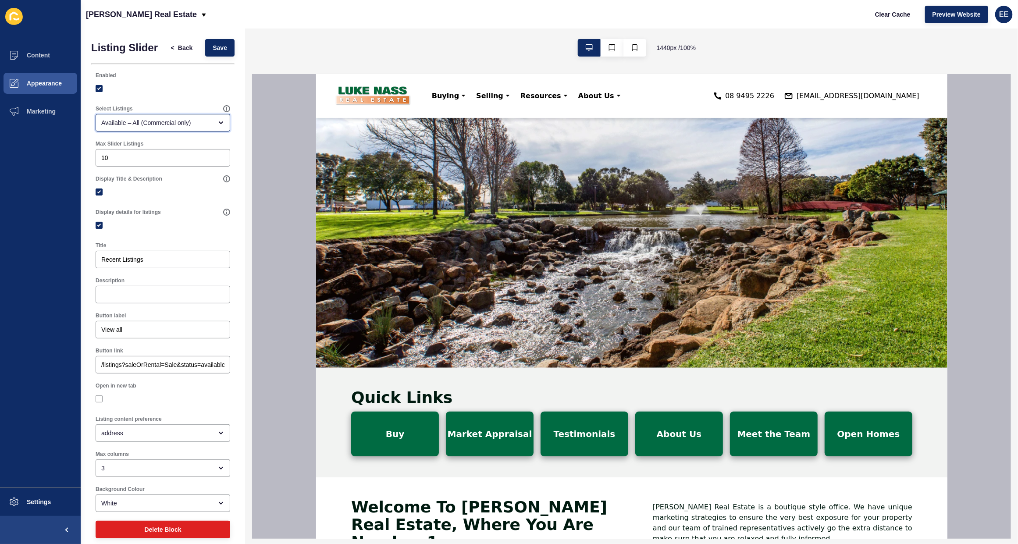
click at [193, 124] on div "Available – All (Commercial only)" at bounding box center [163, 123] width 135 height 18
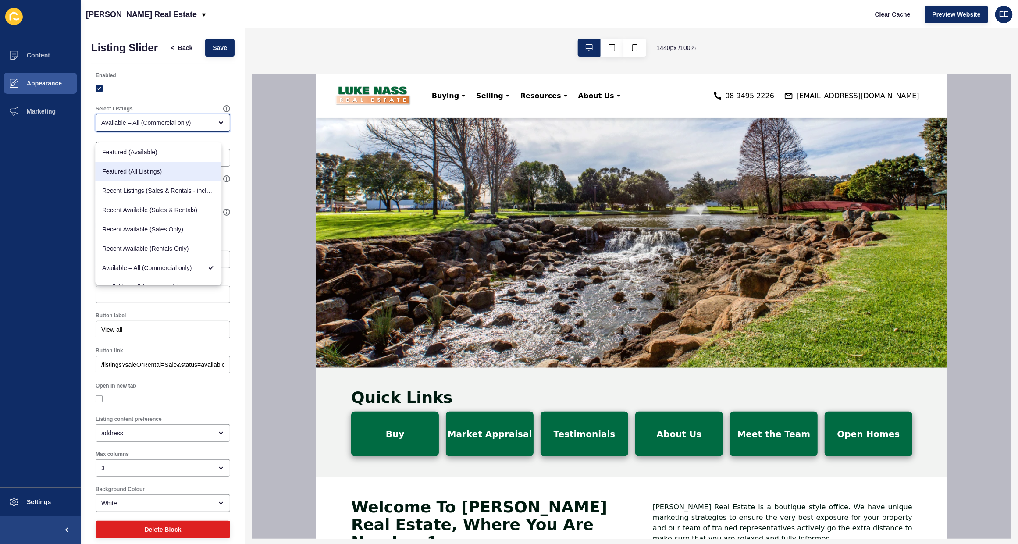
click at [153, 171] on span "Featured (All Listings)" at bounding box center [159, 171] width 112 height 9
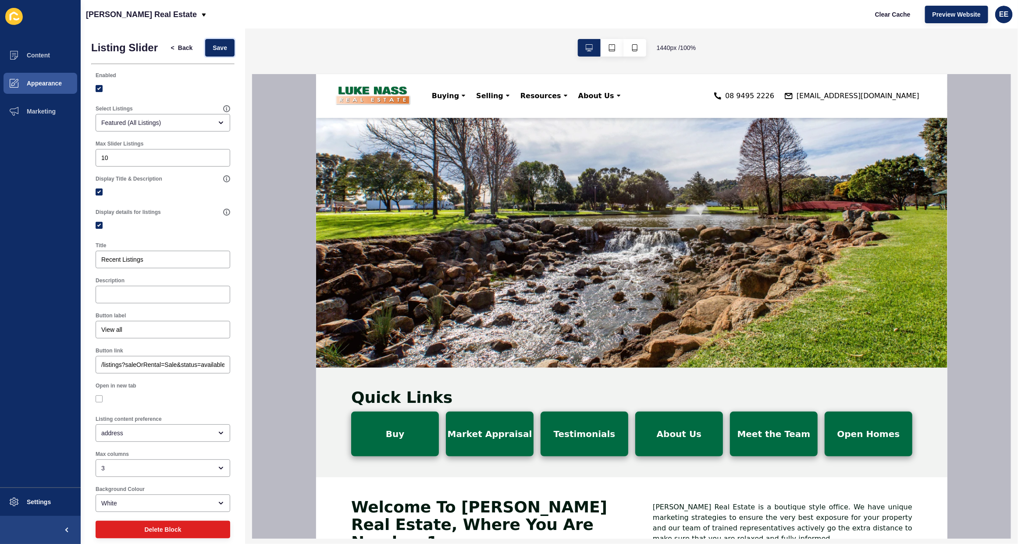
drag, startPoint x: 218, startPoint y: 46, endPoint x: 213, endPoint y: 70, distance: 24.6
click at [218, 47] on button "Save" at bounding box center [219, 48] width 29 height 18
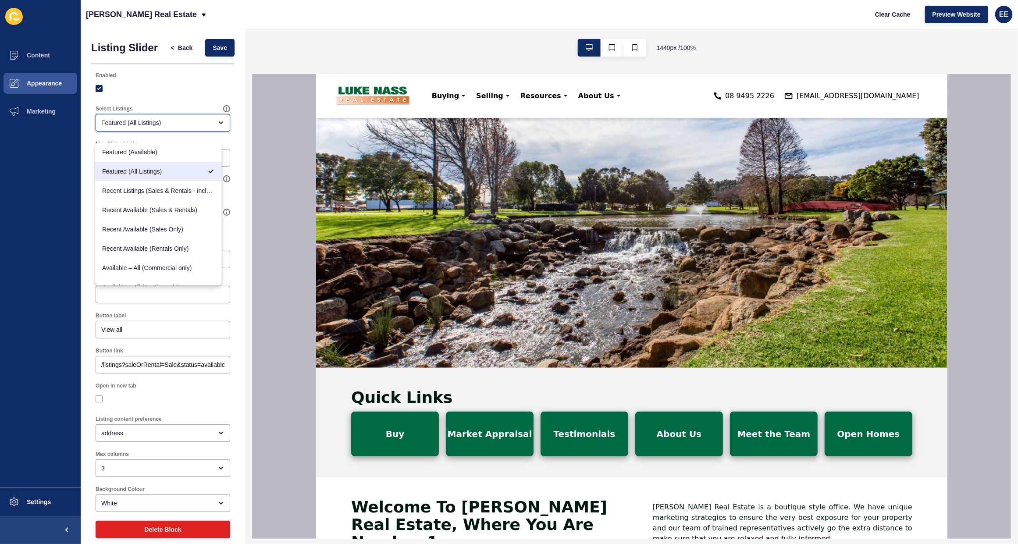
click at [187, 122] on div "Featured (All Listings)" at bounding box center [163, 123] width 135 height 18
click at [164, 192] on span "Recent Listings (Sales & Rentals - including sold & leased)" at bounding box center [159, 190] width 112 height 9
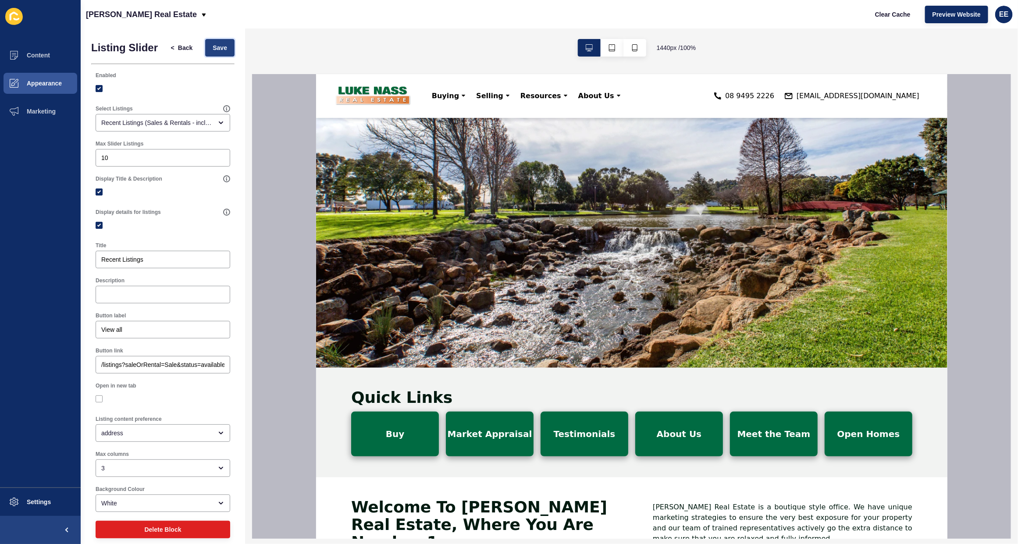
click at [205, 47] on button "Save" at bounding box center [219, 48] width 29 height 18
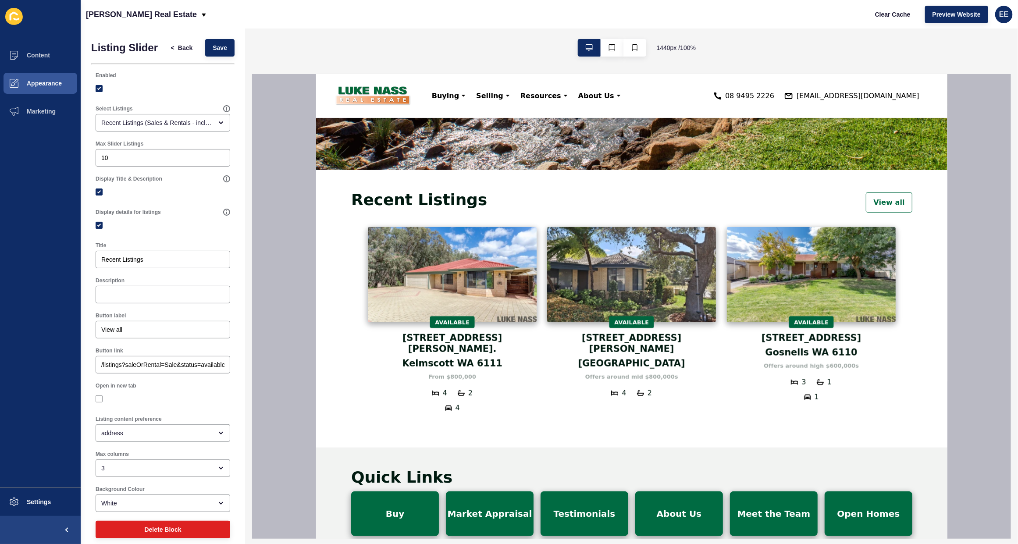
scroll to position [274, 0]
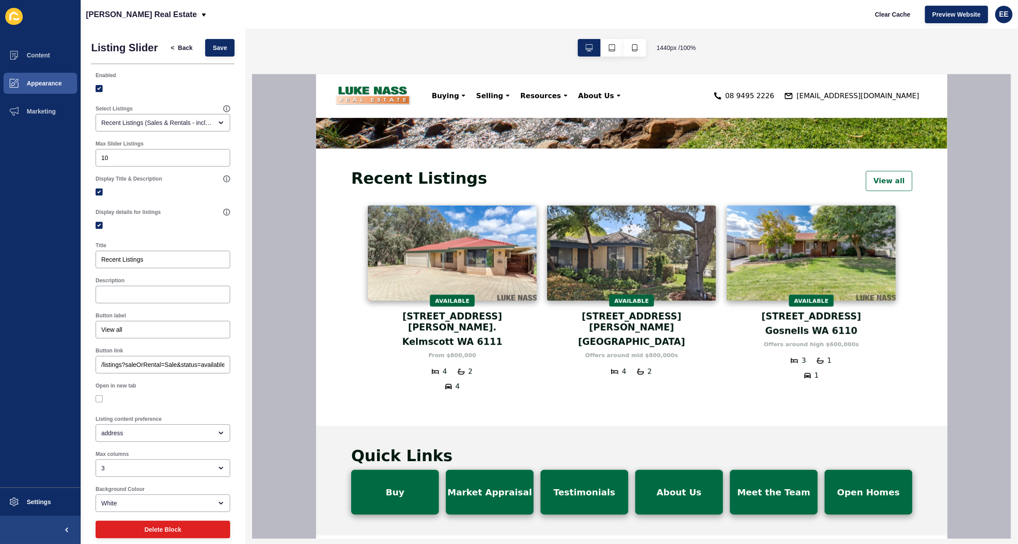
click at [188, 147] on div "Max Slider Listings" at bounding box center [163, 143] width 135 height 7
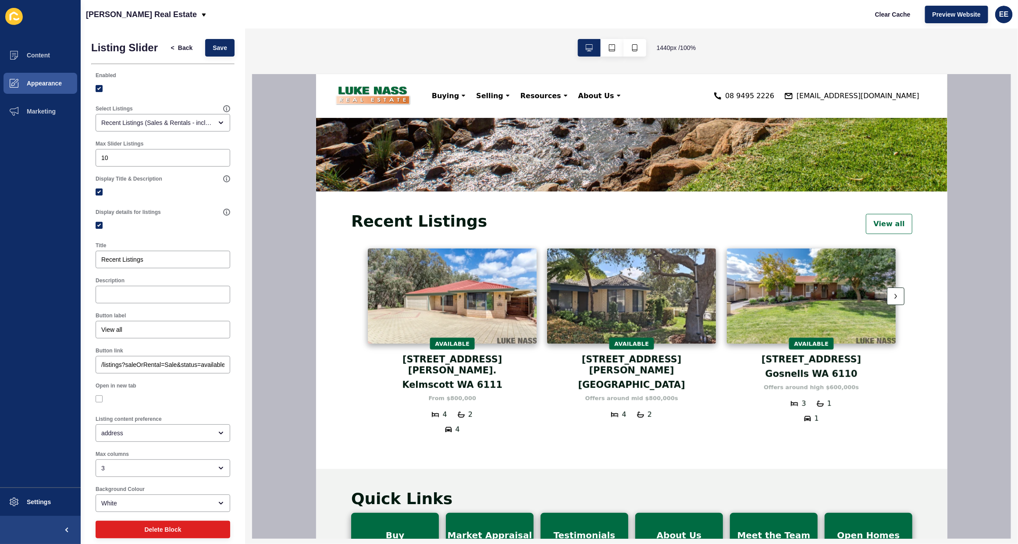
scroll to position [219, 0]
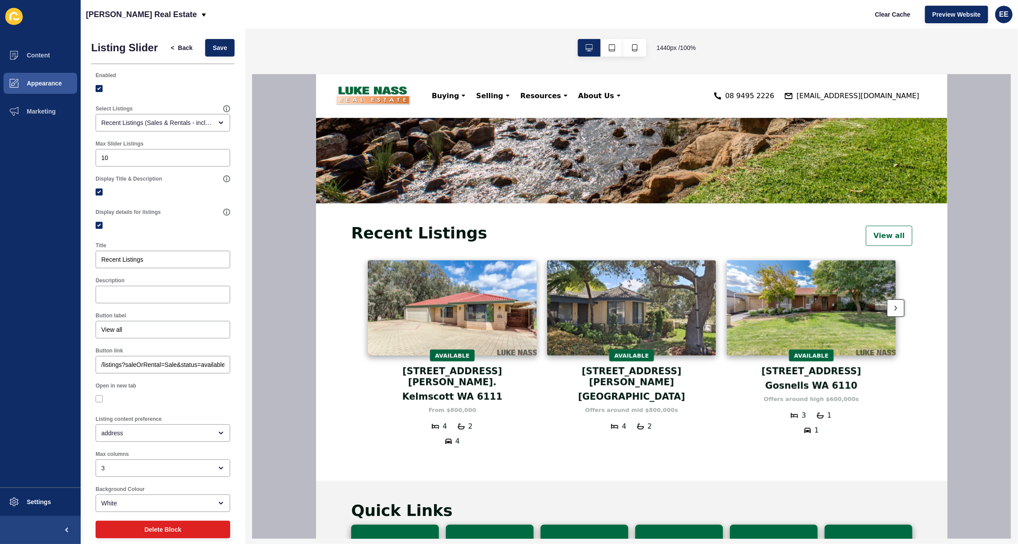
click at [893, 313] on div at bounding box center [896, 308] width 18 height 18
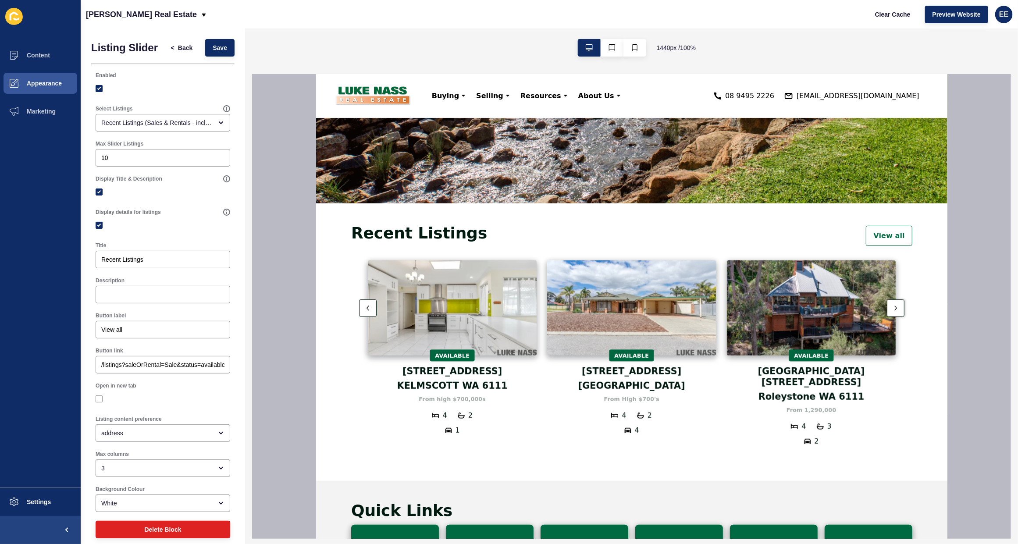
click at [893, 313] on div at bounding box center [896, 308] width 18 height 18
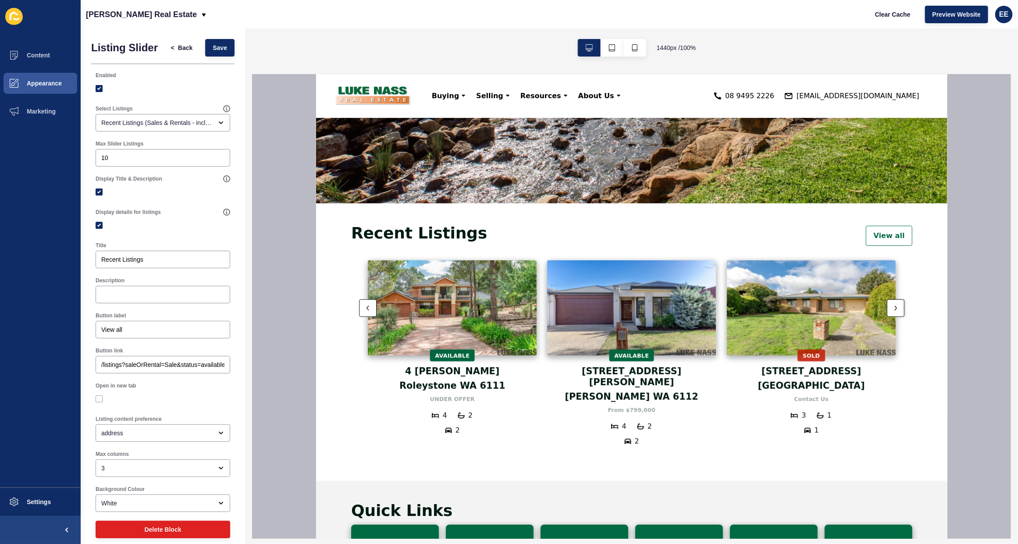
click at [894, 305] on icon at bounding box center [895, 308] width 3 height 8
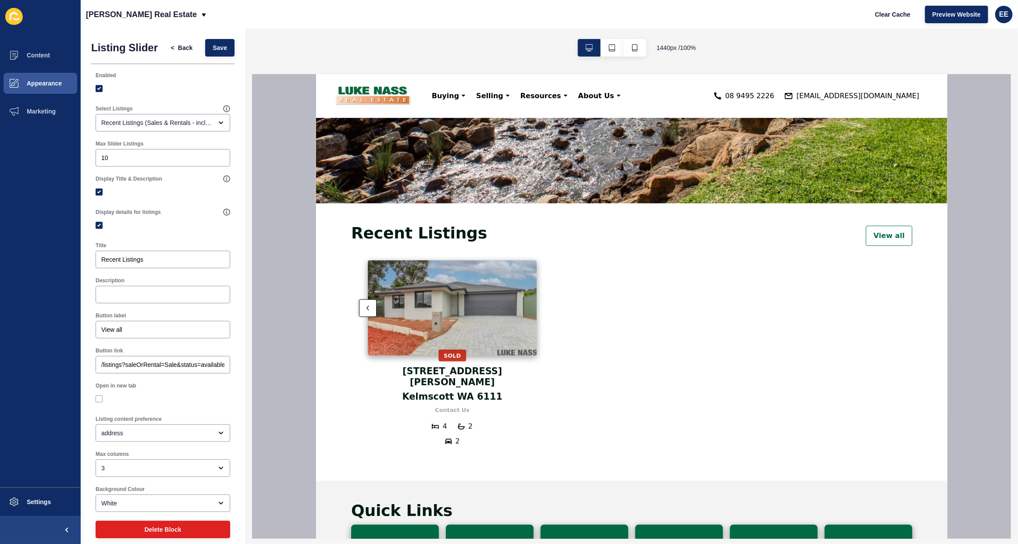
click at [359, 305] on div at bounding box center [368, 308] width 18 height 18
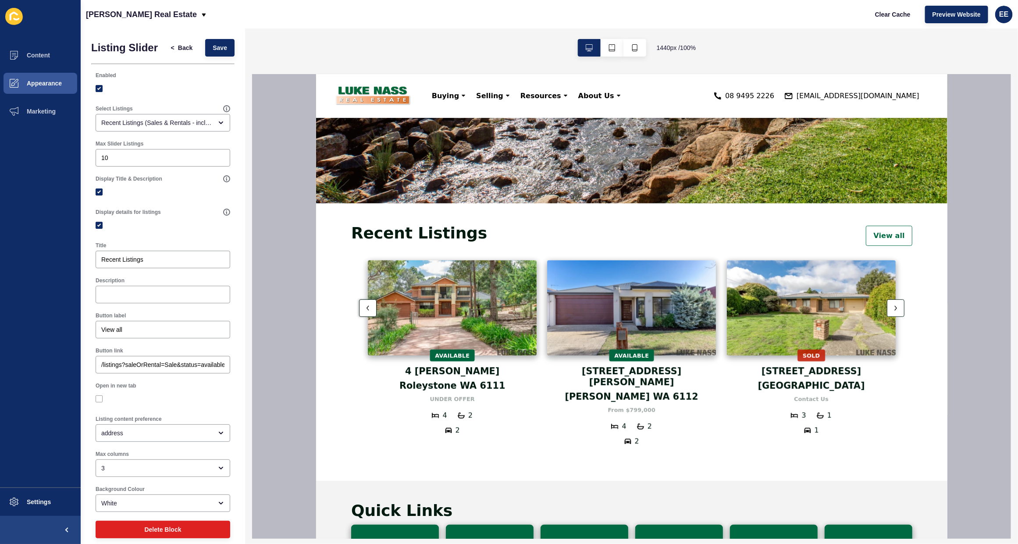
click at [359, 305] on div at bounding box center [368, 308] width 18 height 18
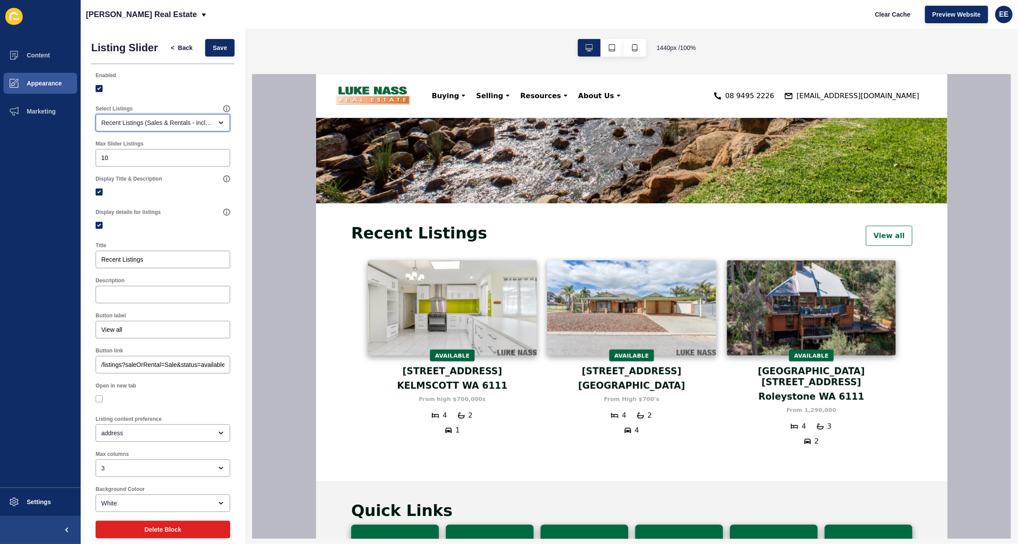
click at [212, 126] on div "open menu" at bounding box center [218, 122] width 12 height 7
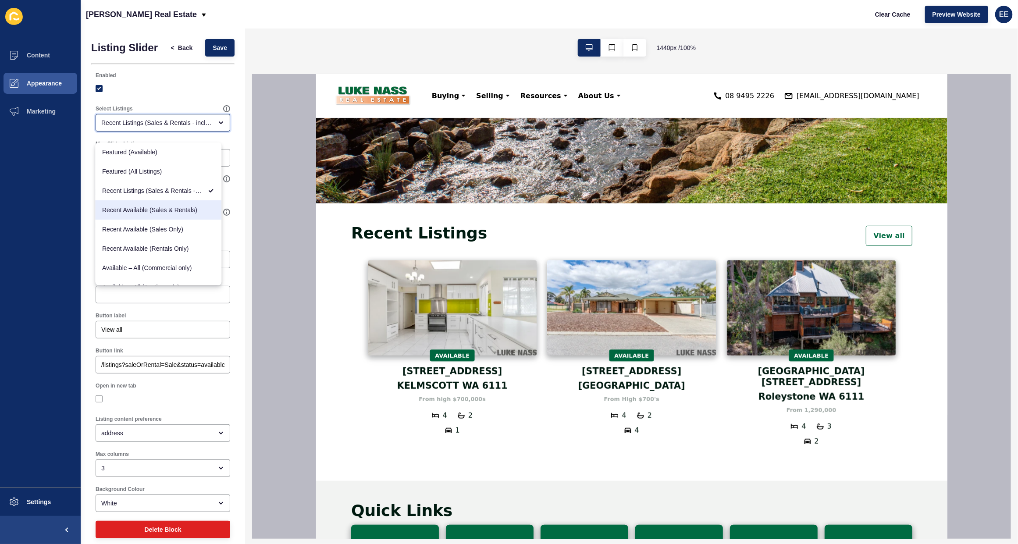
drag, startPoint x: 154, startPoint y: 211, endPoint x: 167, endPoint y: 208, distance: 13.0
click at [156, 210] on span "Recent Available (Sales & Rentals)" at bounding box center [159, 210] width 112 height 9
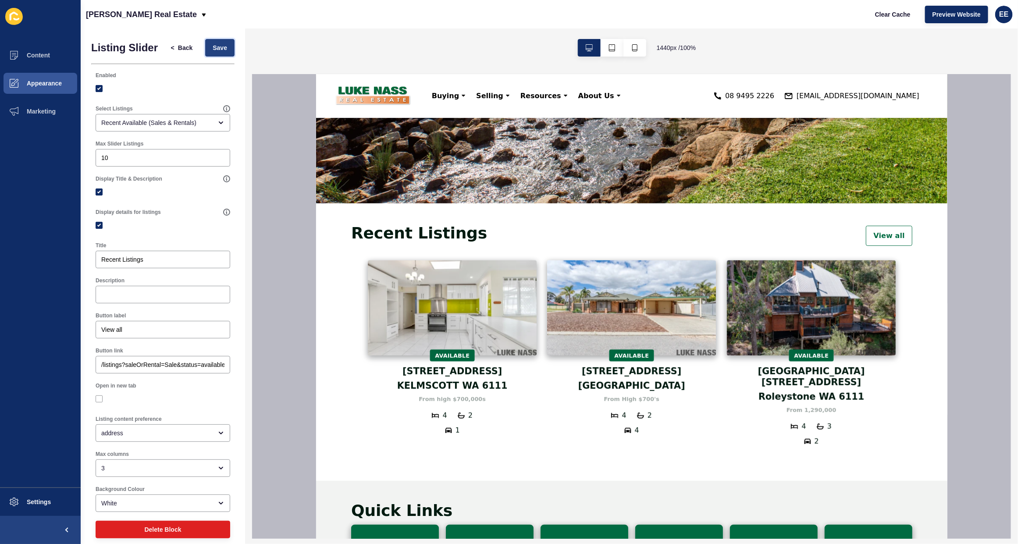
click at [216, 47] on span "Save" at bounding box center [220, 47] width 14 height 9
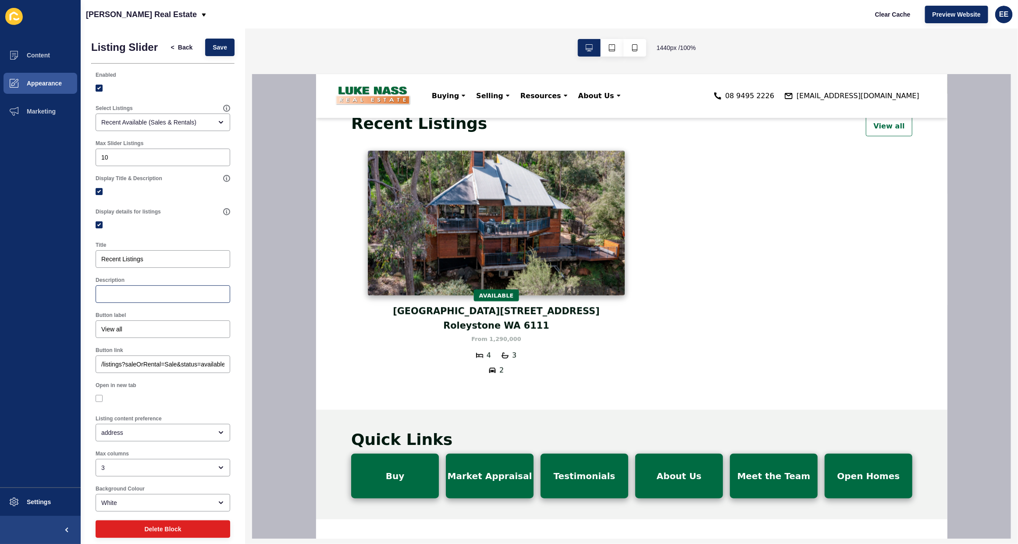
scroll to position [0, 0]
click at [194, 132] on div "Recent Available (Sales & Rentals)" at bounding box center [163, 123] width 135 height 18
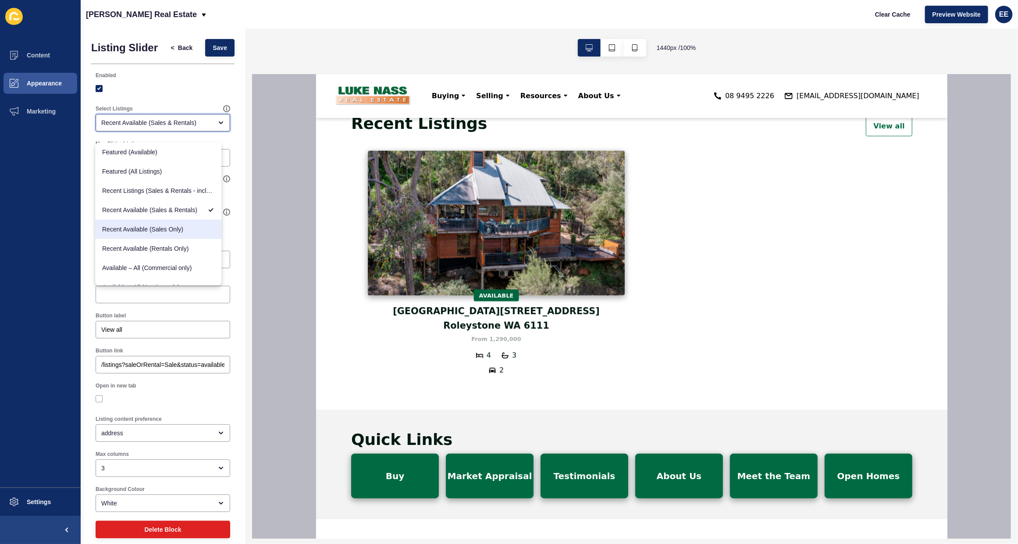
click at [175, 225] on span "Recent Available (Sales Only)" at bounding box center [159, 229] width 112 height 9
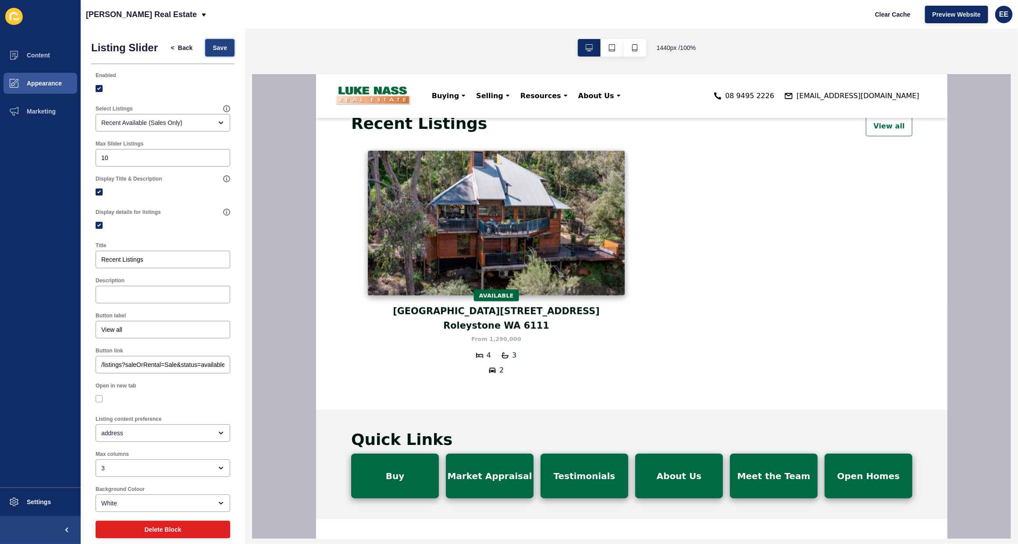
click at [213, 50] on span "Save" at bounding box center [220, 47] width 14 height 9
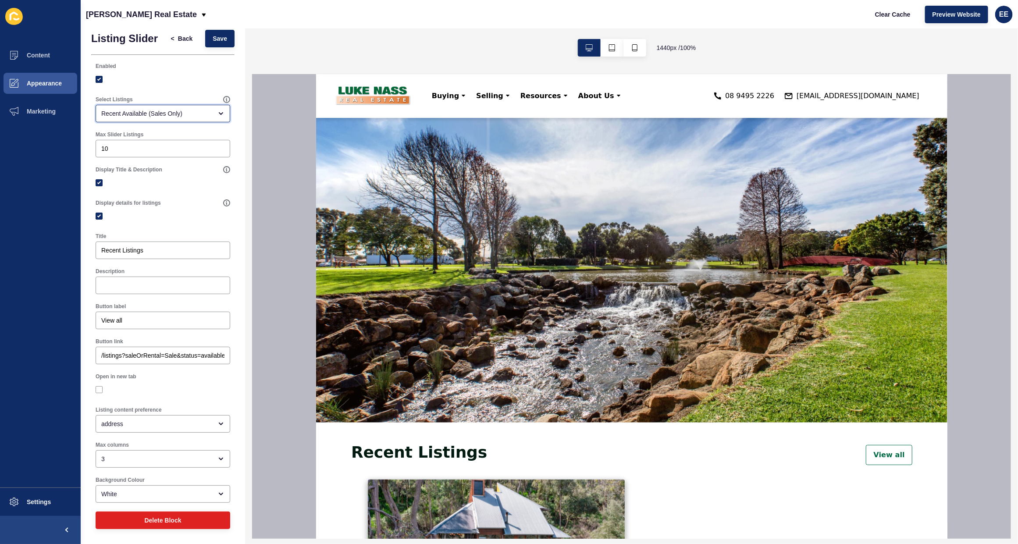
click at [154, 113] on div "Recent Available (Sales Only)" at bounding box center [156, 113] width 111 height 9
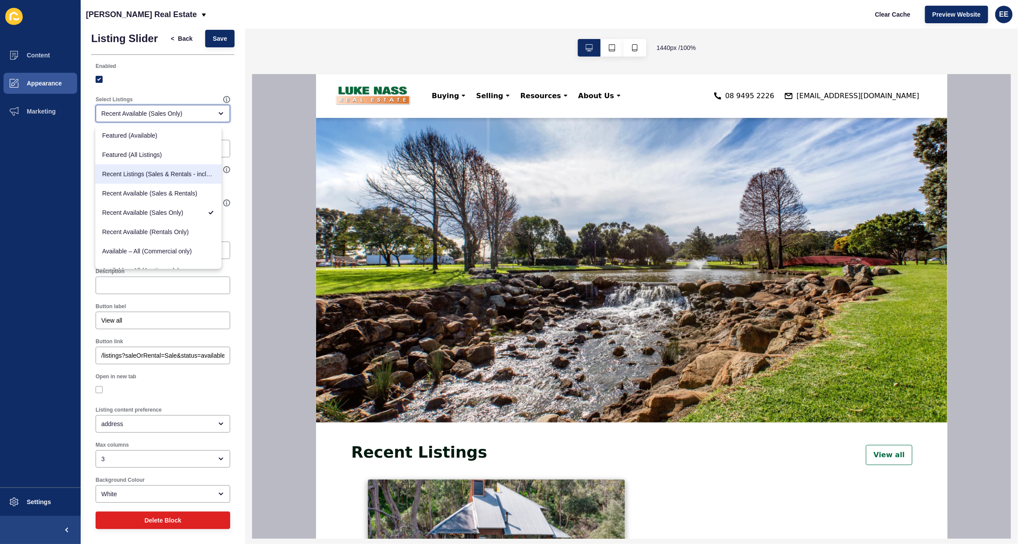
click at [170, 176] on span "Recent Listings (Sales & Rentals - including sold & leased)" at bounding box center [159, 174] width 112 height 9
type input "Recent Listings (Sales & Rentals - including sold & leased)"
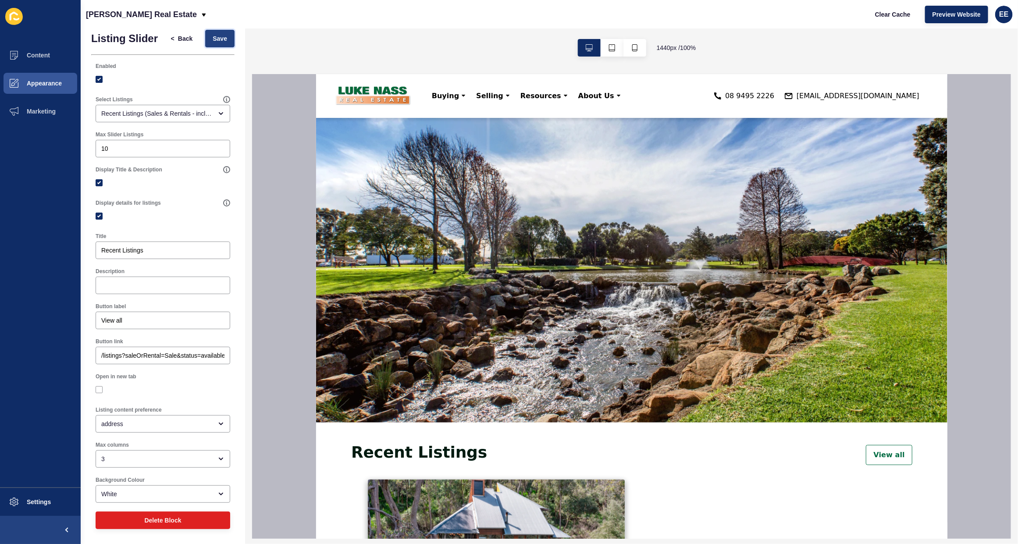
click at [213, 39] on span "Save" at bounding box center [220, 38] width 14 height 9
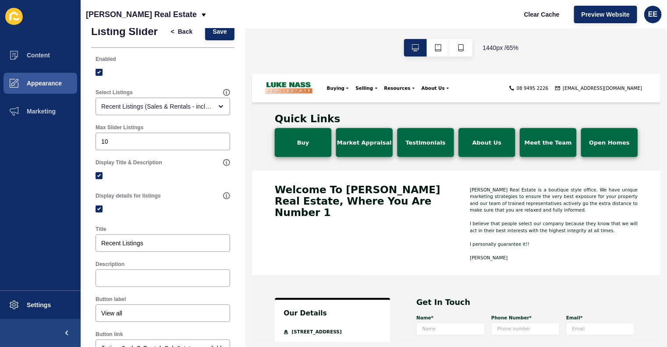
scroll to position [548, 0]
